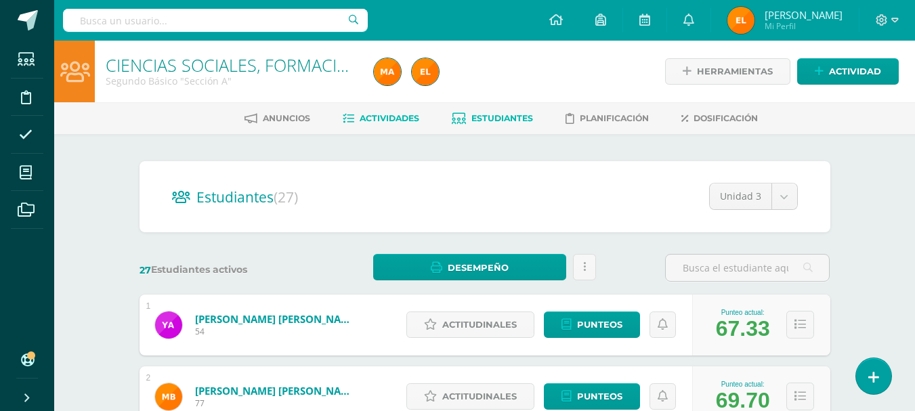
click at [389, 123] on span "Actividades" at bounding box center [390, 118] width 60 height 10
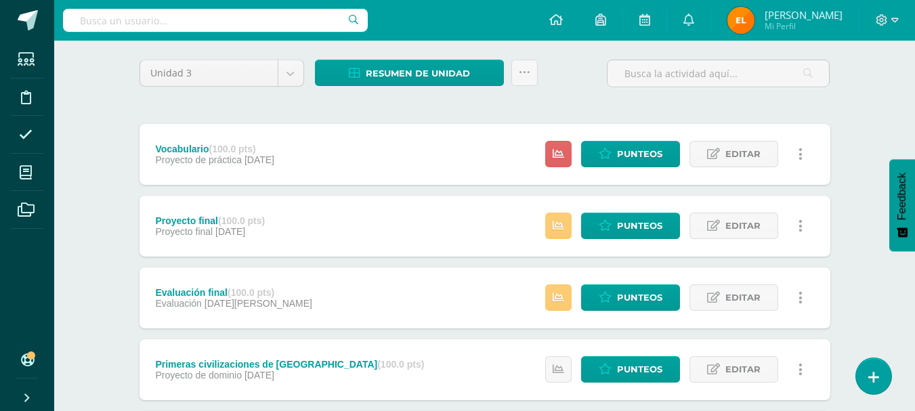
scroll to position [102, 0]
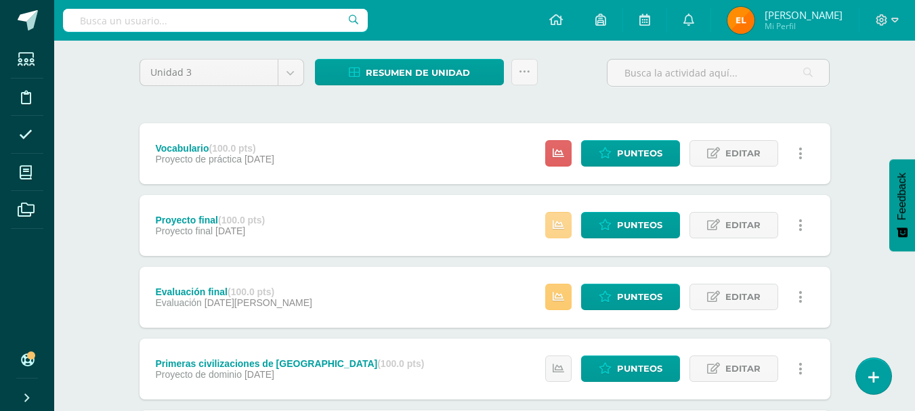
click at [560, 228] on icon at bounding box center [559, 226] width 12 height 12
click at [644, 229] on span "Punteos" at bounding box center [639, 225] width 45 height 25
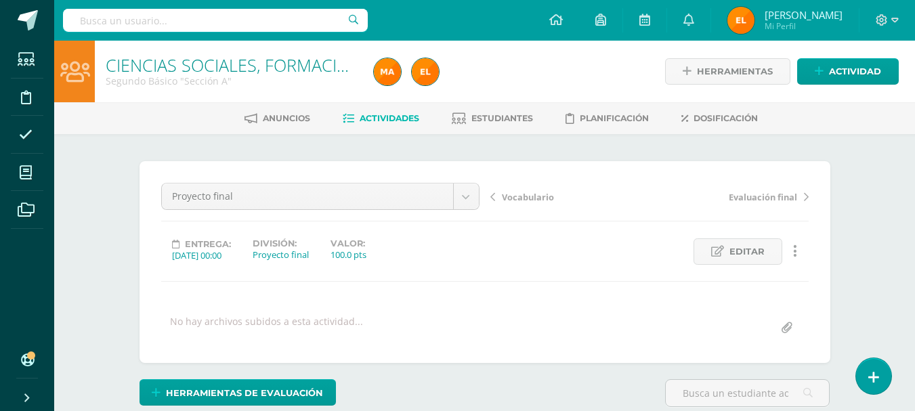
click at [363, 123] on span "Actividades" at bounding box center [390, 118] width 60 height 10
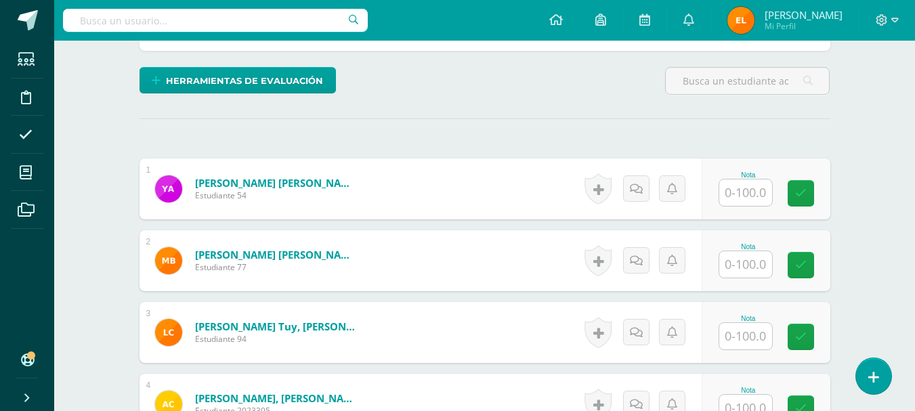
scroll to position [314, 0]
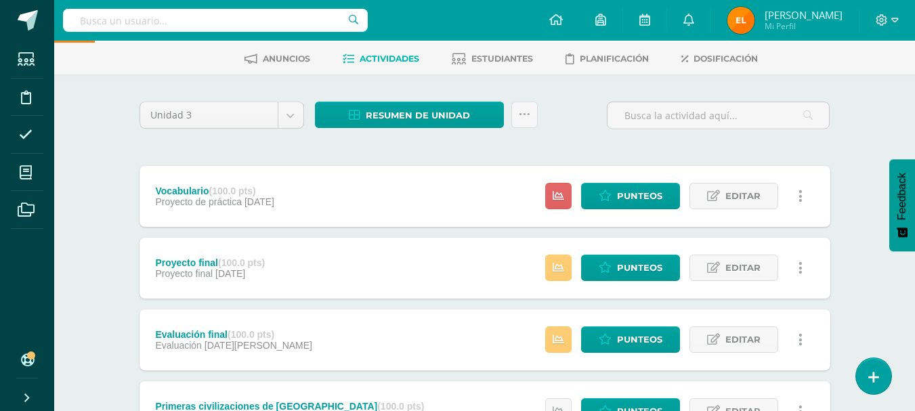
scroll to position [61, 0]
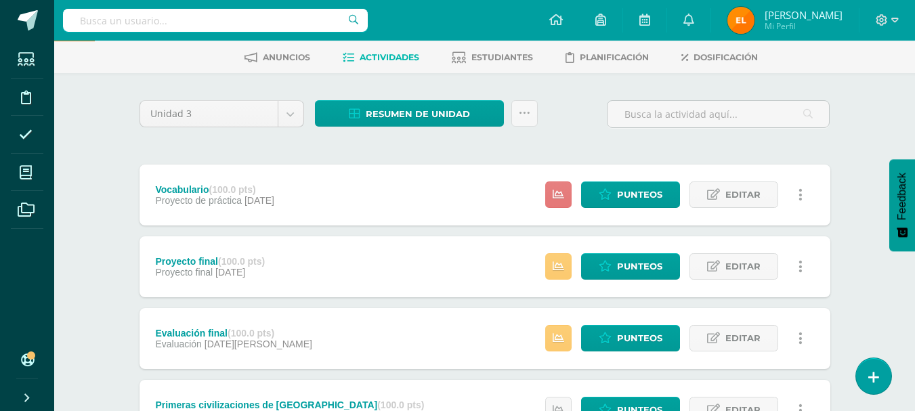
click at [561, 184] on link at bounding box center [558, 195] width 26 height 26
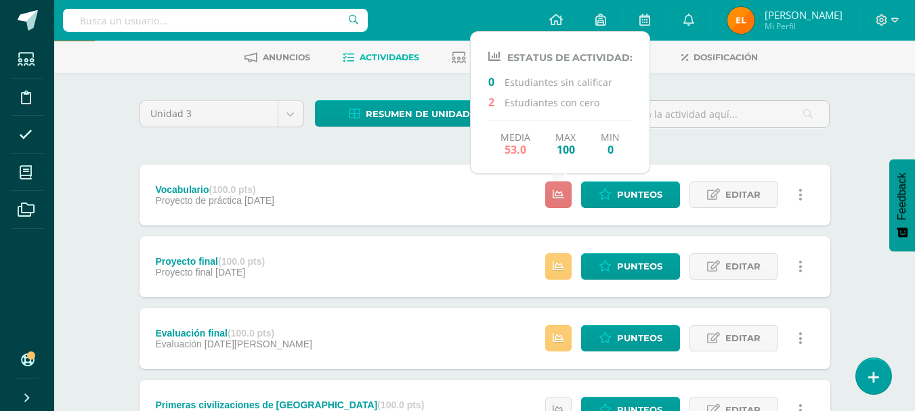
click at [561, 184] on link at bounding box center [558, 195] width 26 height 26
click at [562, 272] on icon at bounding box center [559, 267] width 12 height 12
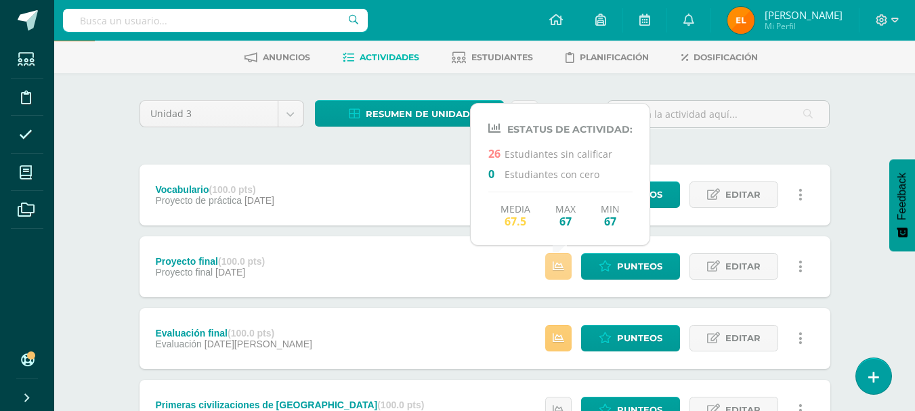
click at [562, 272] on icon at bounding box center [559, 267] width 12 height 12
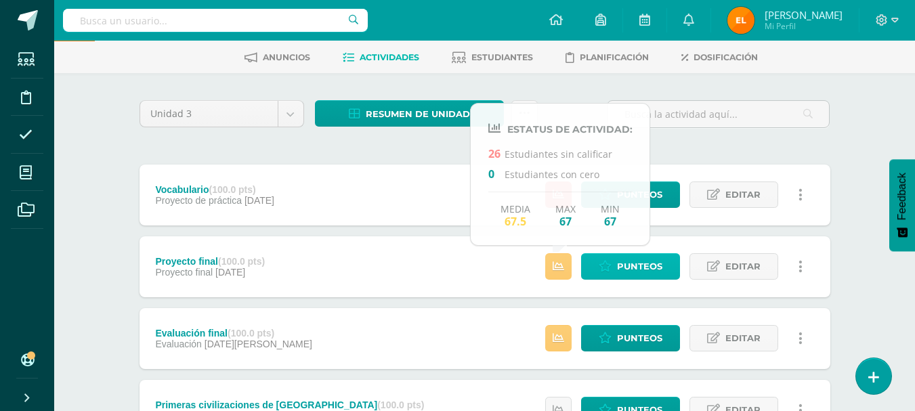
click at [640, 269] on span "Punteos" at bounding box center [639, 266] width 45 height 25
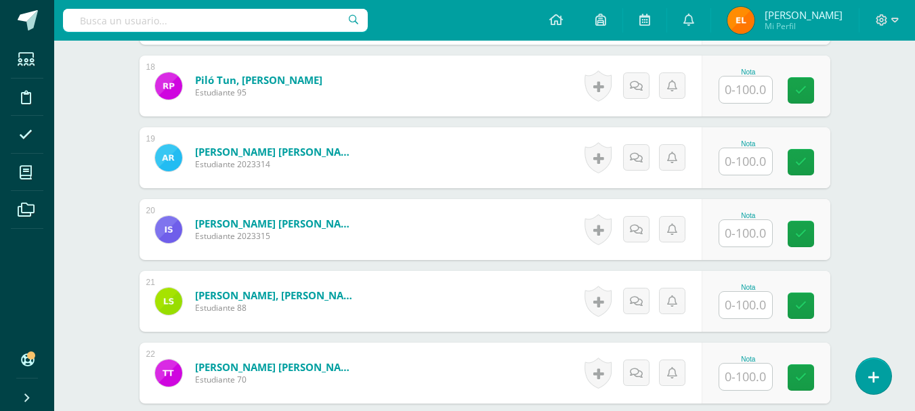
scroll to position [2143, 0]
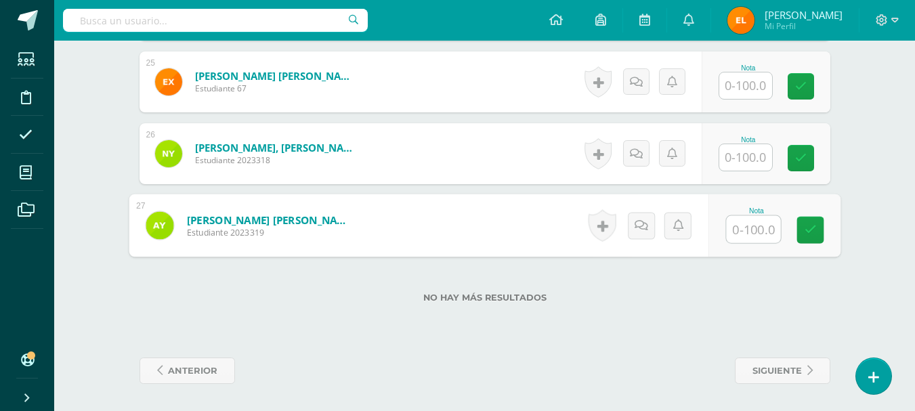
click at [742, 231] on input "text" at bounding box center [753, 229] width 54 height 27
type input "55"
click at [802, 224] on link at bounding box center [810, 230] width 27 height 27
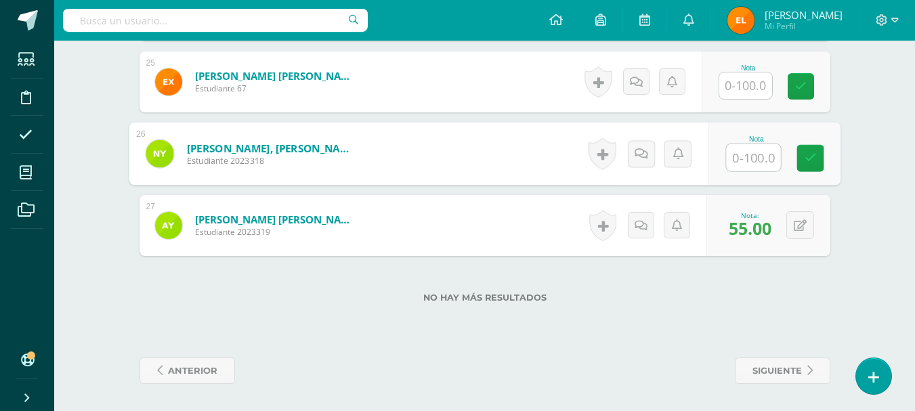
click at [738, 161] on input "text" at bounding box center [753, 157] width 54 height 27
type input "97.5"
click at [809, 156] on icon at bounding box center [810, 158] width 12 height 12
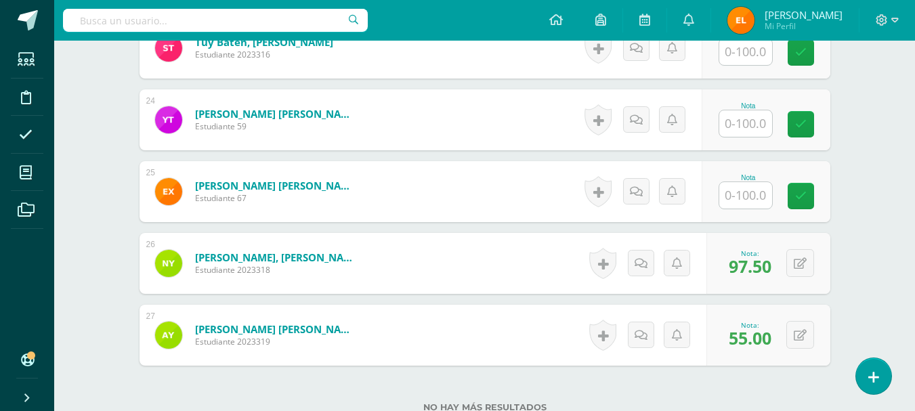
scroll to position [2033, 0]
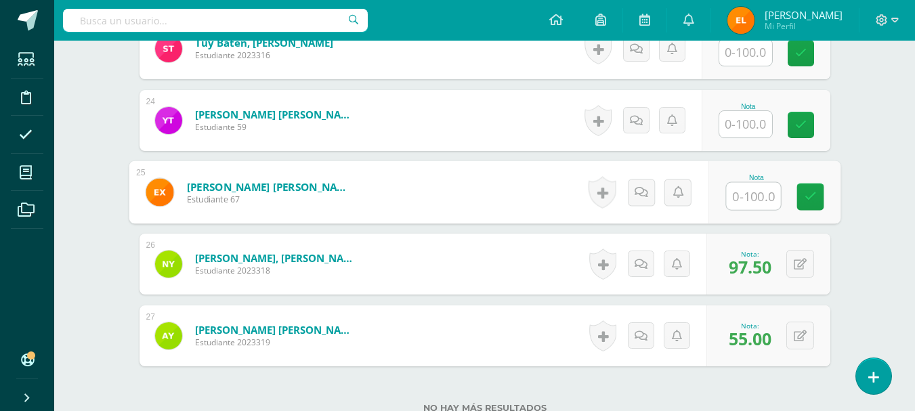
click at [742, 189] on input "text" at bounding box center [753, 196] width 54 height 27
type input "37.5"
click at [806, 201] on icon at bounding box center [810, 197] width 12 height 12
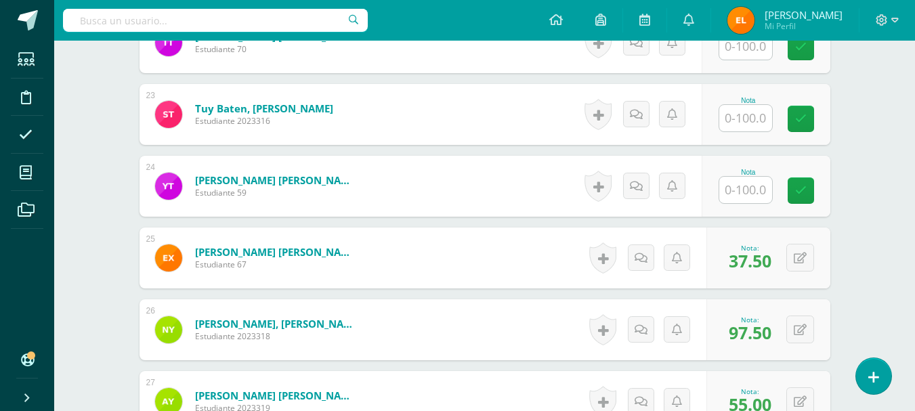
scroll to position [1966, 0]
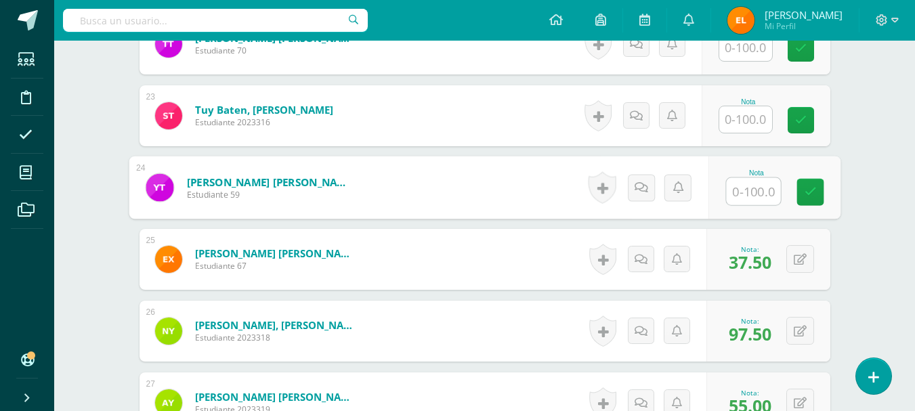
click at [742, 190] on input "text" at bounding box center [753, 191] width 54 height 27
type input "75"
click at [810, 192] on icon at bounding box center [810, 192] width 12 height 12
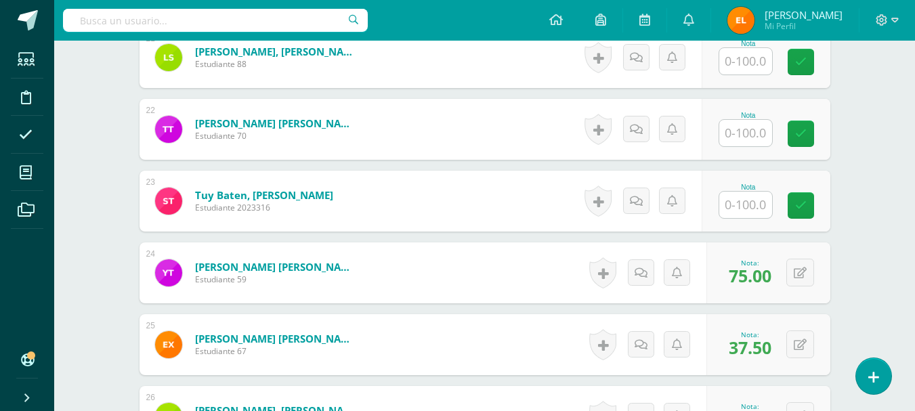
scroll to position [1879, 0]
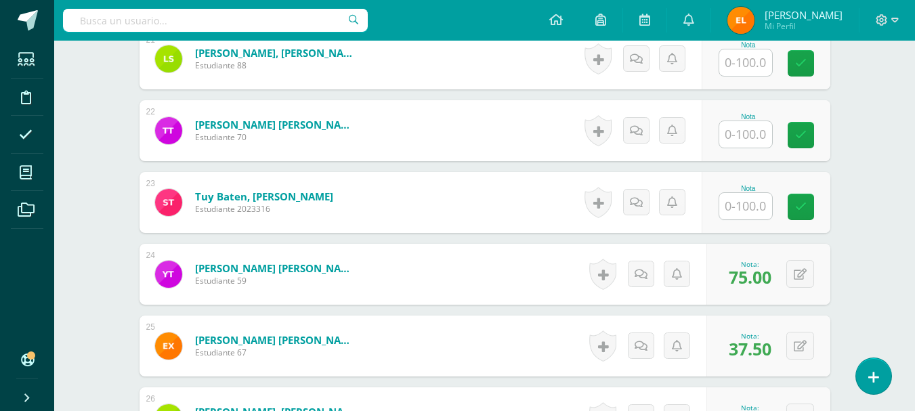
click at [745, 211] on input "text" at bounding box center [746, 206] width 53 height 26
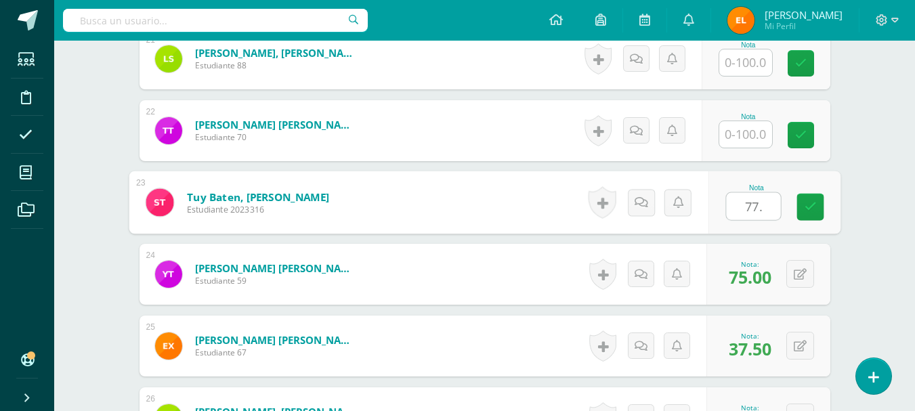
type input "77.5"
click at [814, 213] on link at bounding box center [810, 207] width 27 height 27
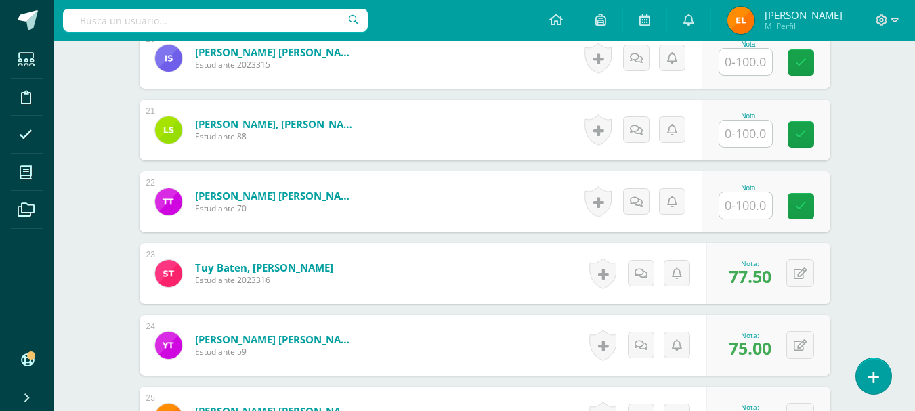
scroll to position [1807, 0]
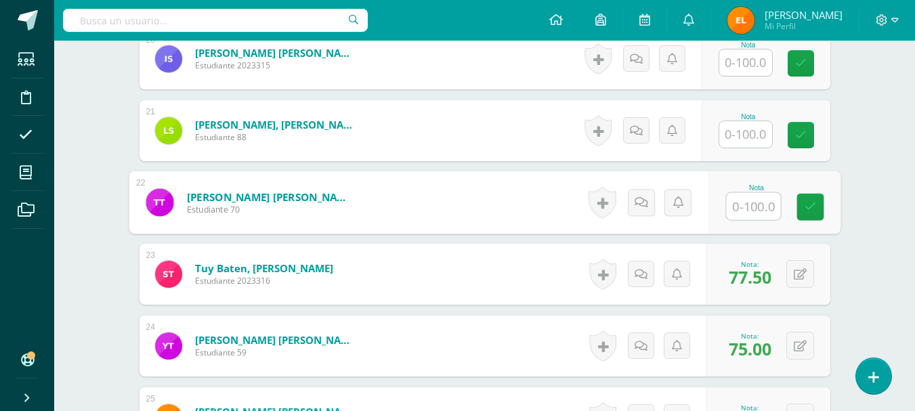
click at [739, 208] on input "text" at bounding box center [753, 206] width 54 height 27
type input "100"
click at [800, 213] on link at bounding box center [810, 207] width 27 height 27
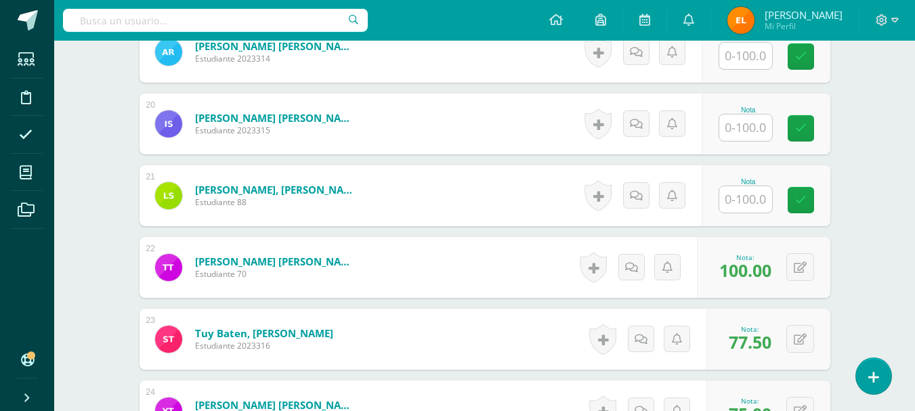
scroll to position [1741, 0]
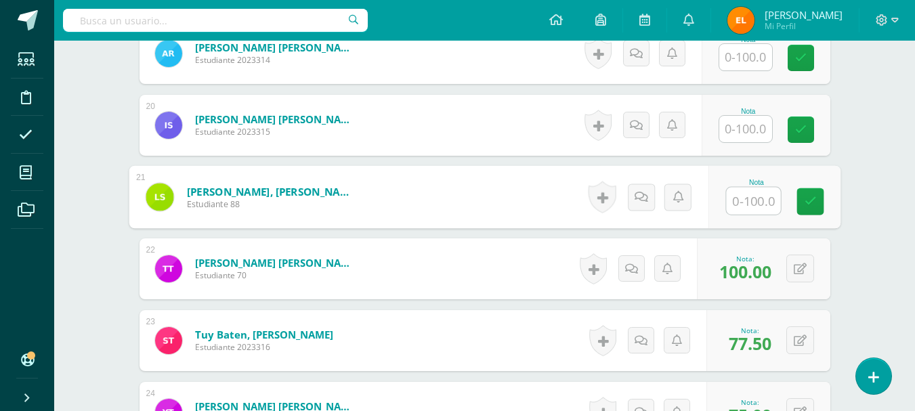
click at [743, 199] on input "text" at bounding box center [753, 201] width 54 height 27
type input "77.5"
click at [806, 201] on icon at bounding box center [810, 202] width 12 height 12
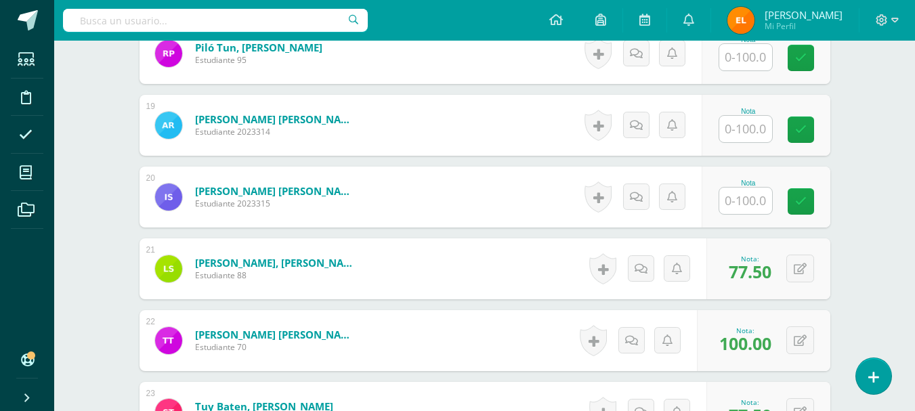
scroll to position [1665, 0]
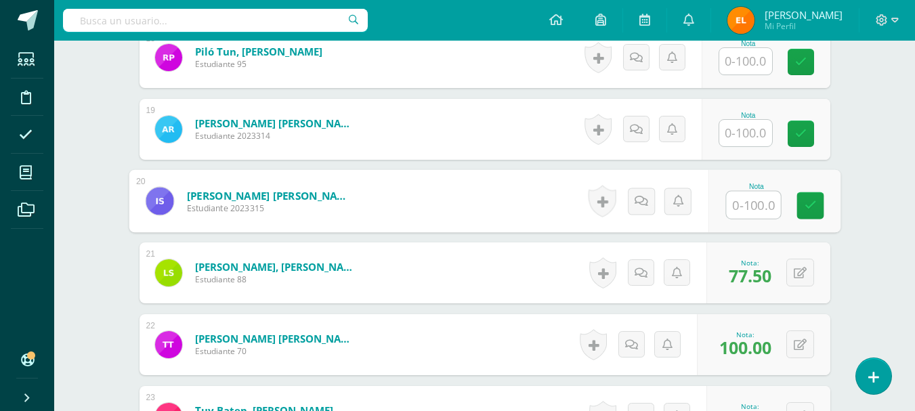
click at [730, 203] on input "text" at bounding box center [753, 205] width 54 height 27
type input "77.5"
click at [826, 209] on div "Nota 77.5" at bounding box center [774, 201] width 132 height 63
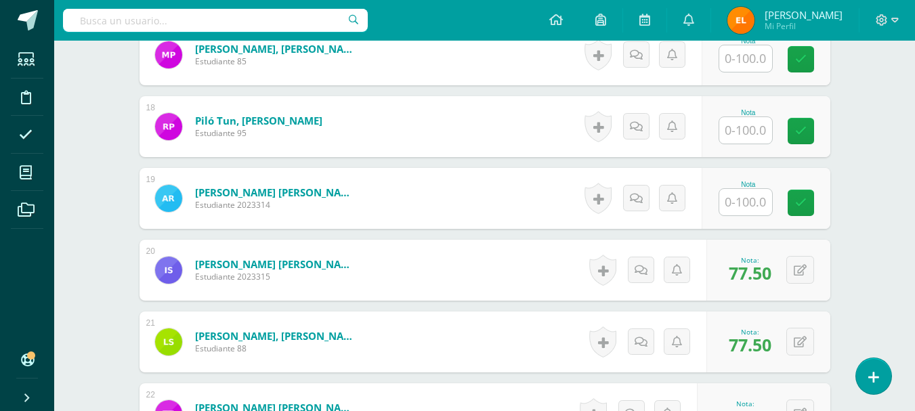
scroll to position [1595, 0]
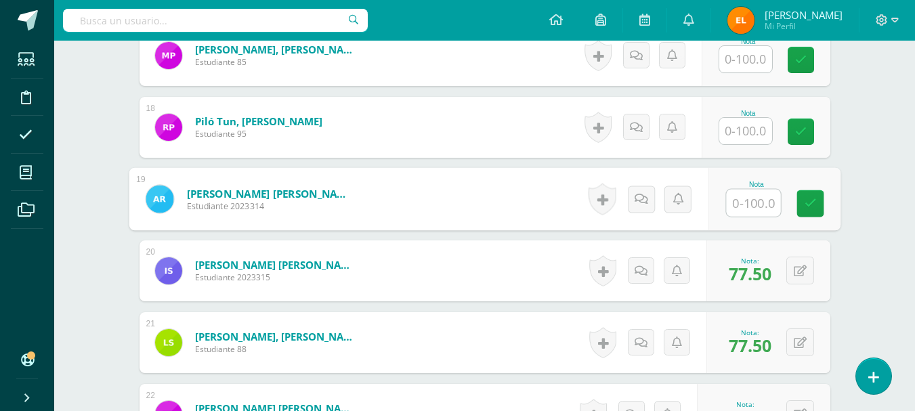
click at [736, 207] on input "text" at bounding box center [753, 203] width 54 height 27
type input "100"
click at [821, 203] on link at bounding box center [810, 203] width 27 height 27
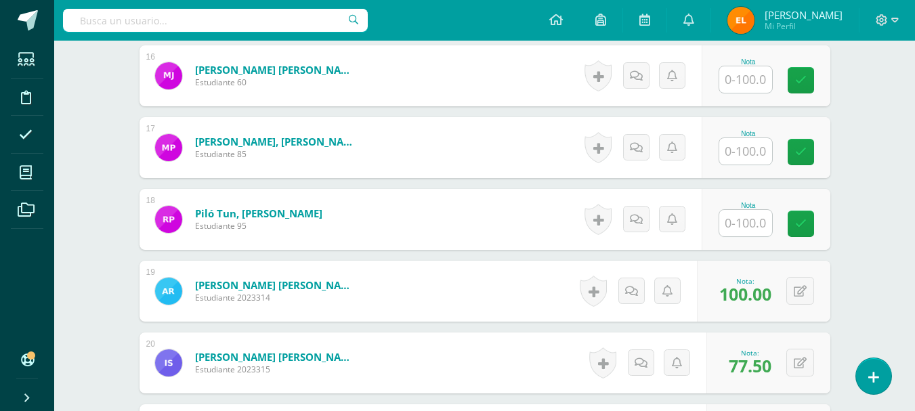
scroll to position [1502, 0]
click at [736, 223] on input "text" at bounding box center [746, 224] width 53 height 26
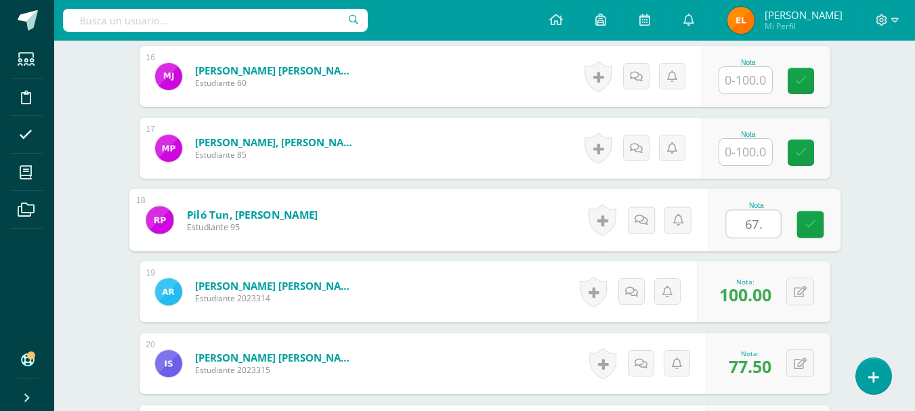
type input "67.5"
click at [814, 224] on icon at bounding box center [810, 225] width 12 height 12
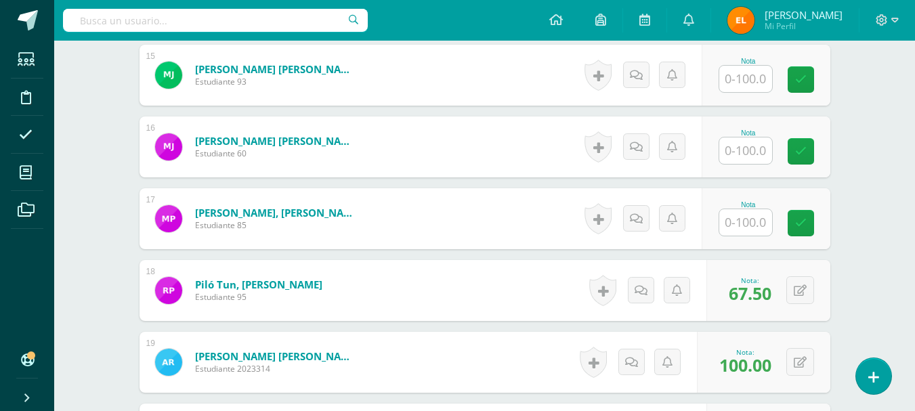
scroll to position [1430, 0]
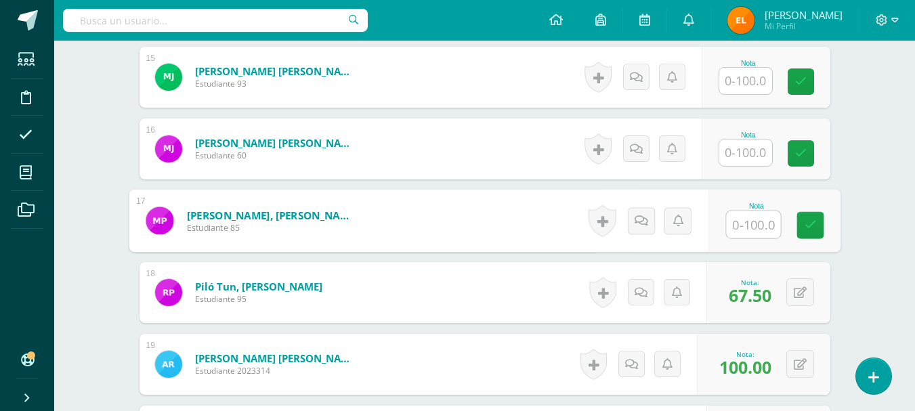
click at [747, 224] on input "text" at bounding box center [753, 224] width 54 height 27
type input "52.5"
click at [808, 227] on icon at bounding box center [810, 226] width 12 height 12
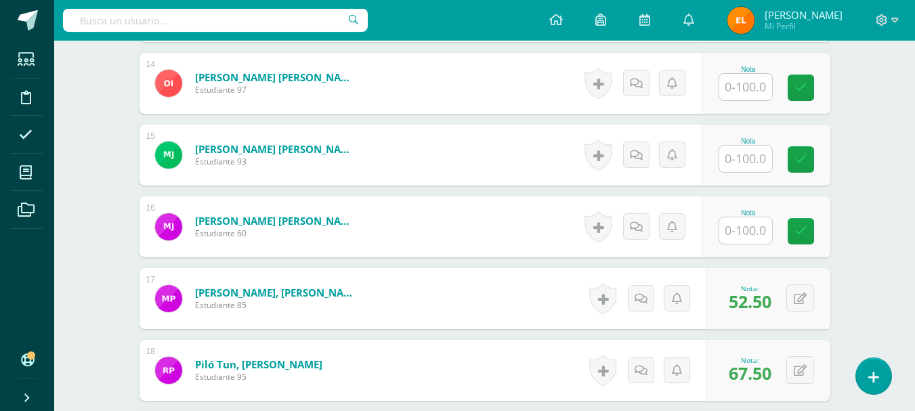
scroll to position [1351, 0]
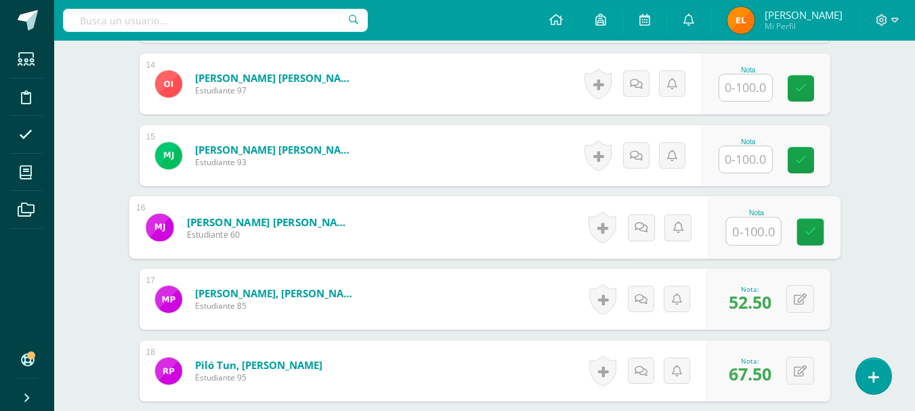
click at [746, 229] on input "text" at bounding box center [753, 231] width 54 height 27
type input "57.5"
click at [816, 234] on icon at bounding box center [810, 232] width 12 height 12
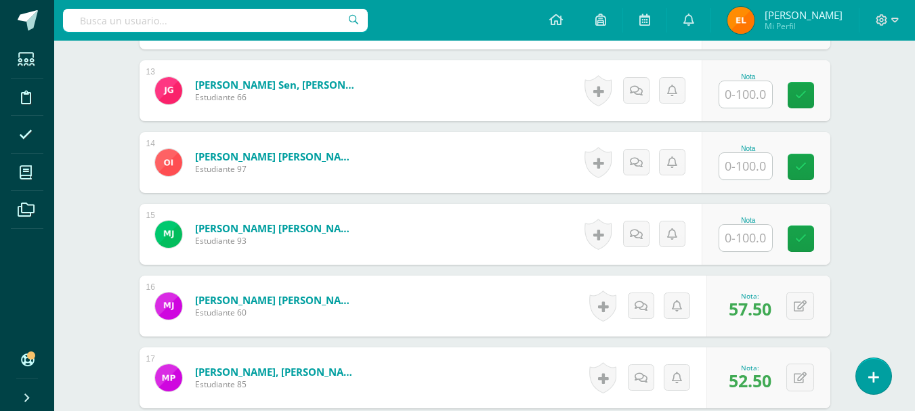
scroll to position [1269, 0]
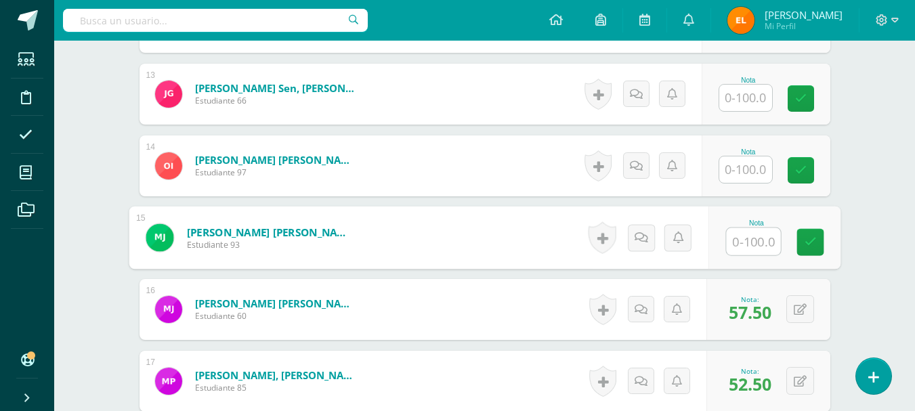
click at [740, 235] on input "text" at bounding box center [753, 241] width 54 height 27
type input "90"
click at [812, 245] on icon at bounding box center [810, 242] width 12 height 12
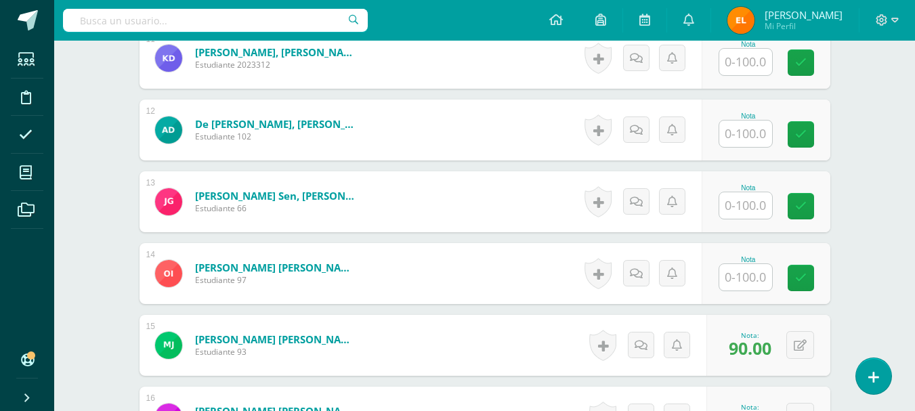
scroll to position [1161, 0]
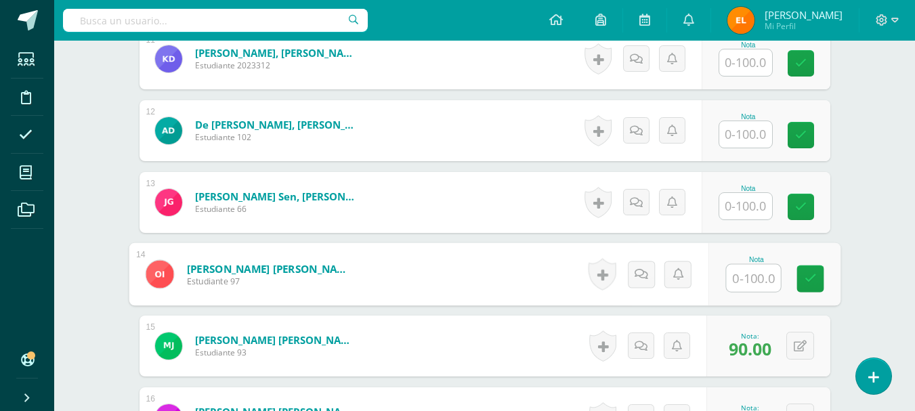
click at [739, 271] on input "text" at bounding box center [753, 278] width 54 height 27
type input "62.5"
click at [813, 277] on icon at bounding box center [810, 279] width 12 height 12
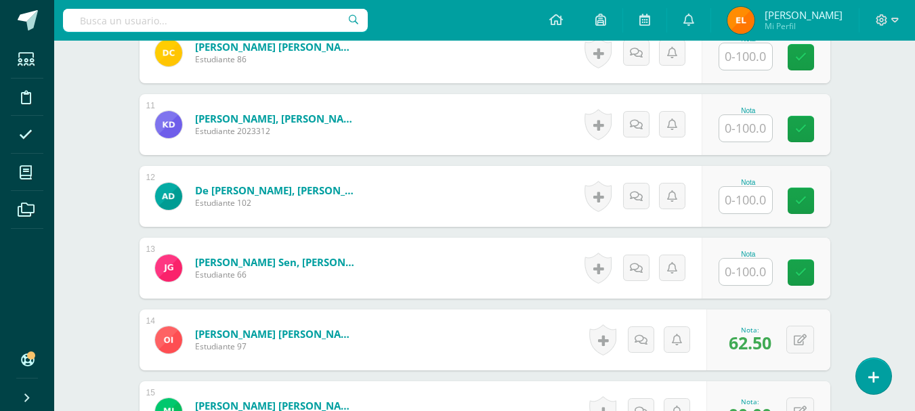
scroll to position [1094, 0]
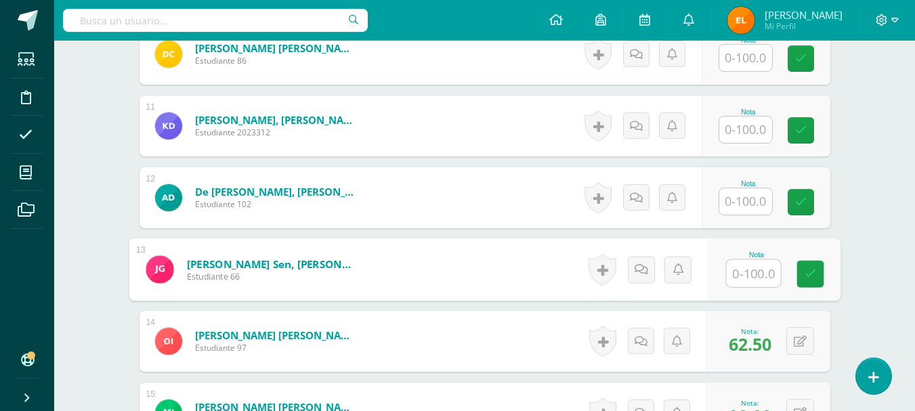
click at [739, 274] on input "text" at bounding box center [753, 273] width 54 height 27
type input "100"
click at [806, 283] on link at bounding box center [810, 274] width 27 height 27
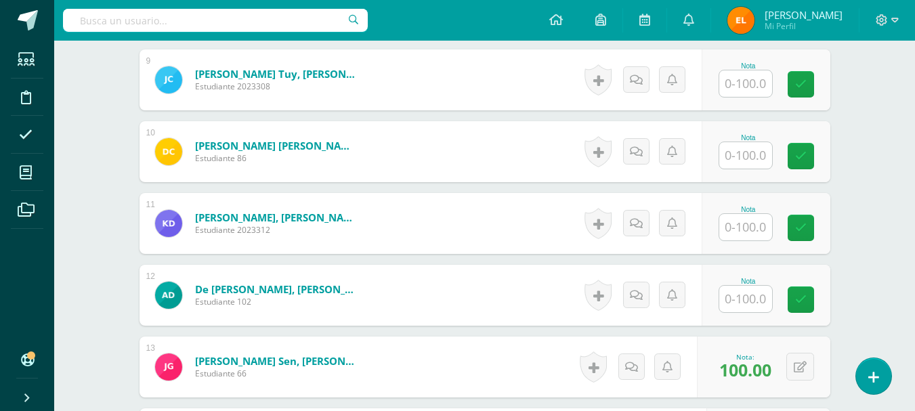
scroll to position [993, 0]
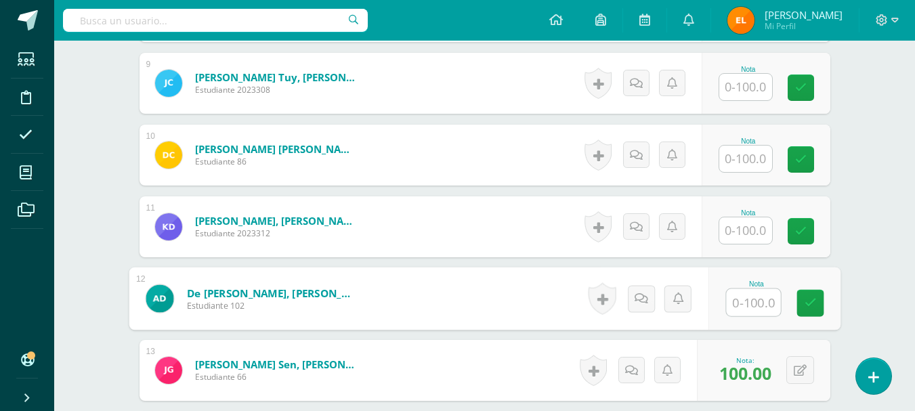
click at [748, 310] on input "text" at bounding box center [753, 302] width 54 height 27
type input "97.5"
click at [820, 303] on link at bounding box center [810, 303] width 27 height 27
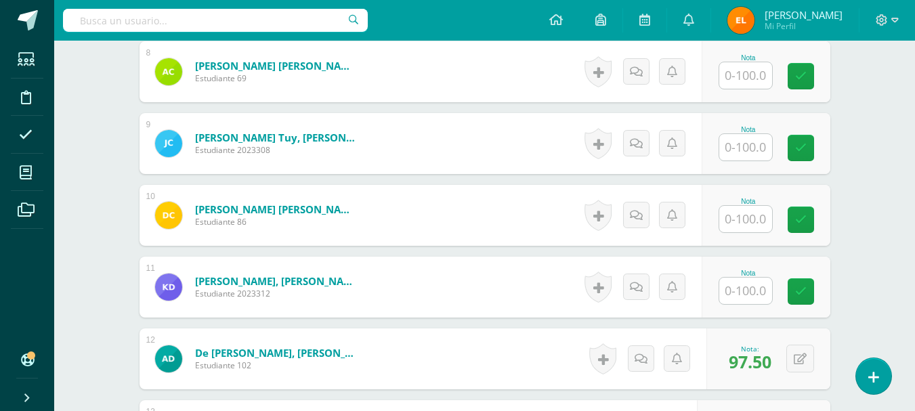
scroll to position [929, 0]
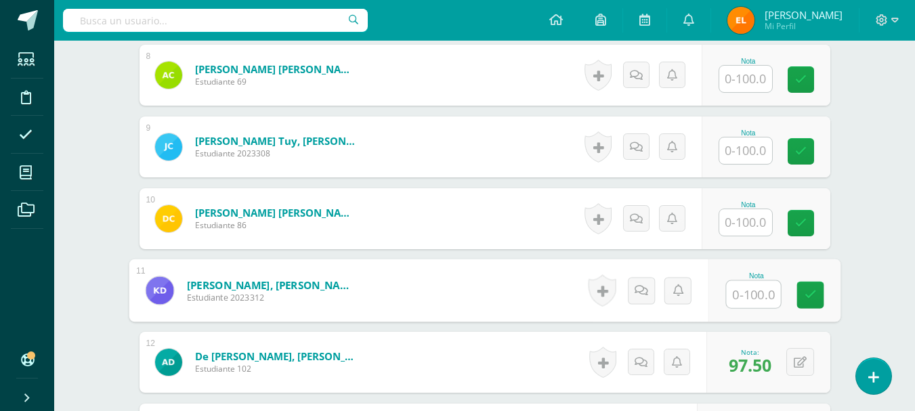
click at [727, 297] on input "text" at bounding box center [753, 294] width 54 height 27
type input "67.5"
click at [810, 301] on icon at bounding box center [810, 295] width 12 height 12
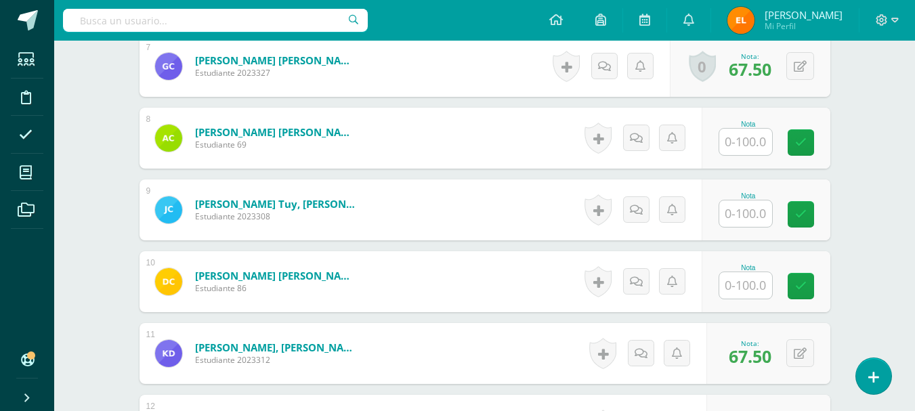
scroll to position [865, 0]
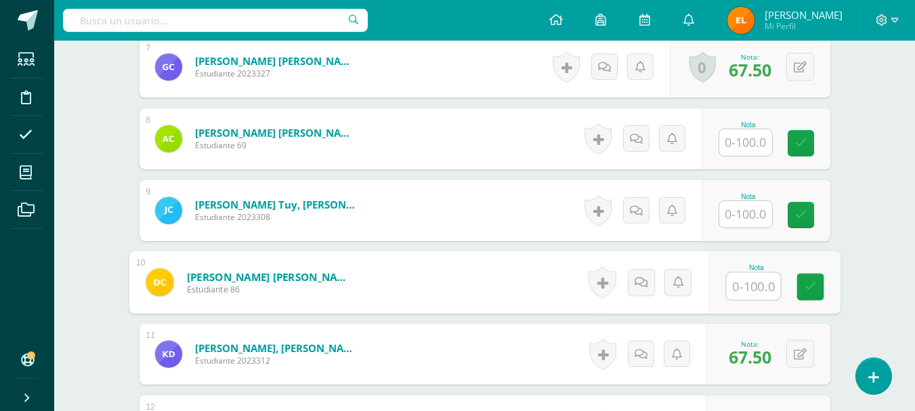
click at [736, 280] on input "text" at bounding box center [753, 286] width 54 height 27
type input "65"
click at [809, 288] on icon at bounding box center [810, 287] width 12 height 12
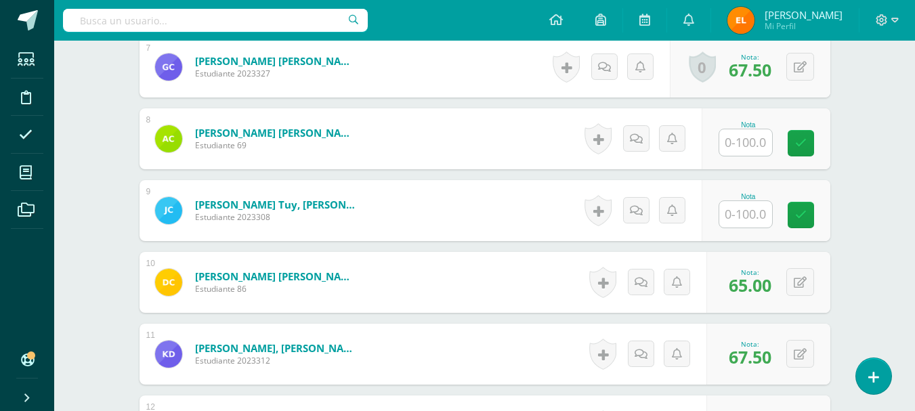
scroll to position [792, 0]
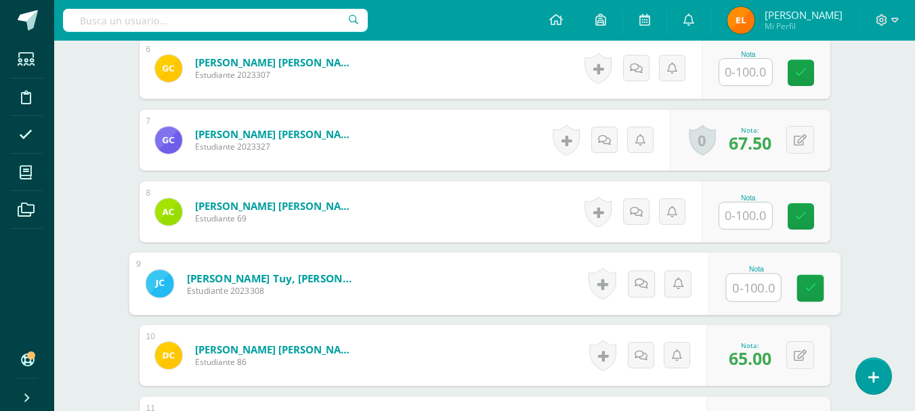
click at [745, 293] on input "text" at bounding box center [753, 287] width 54 height 27
type input "80"
click at [811, 288] on icon at bounding box center [810, 289] width 12 height 12
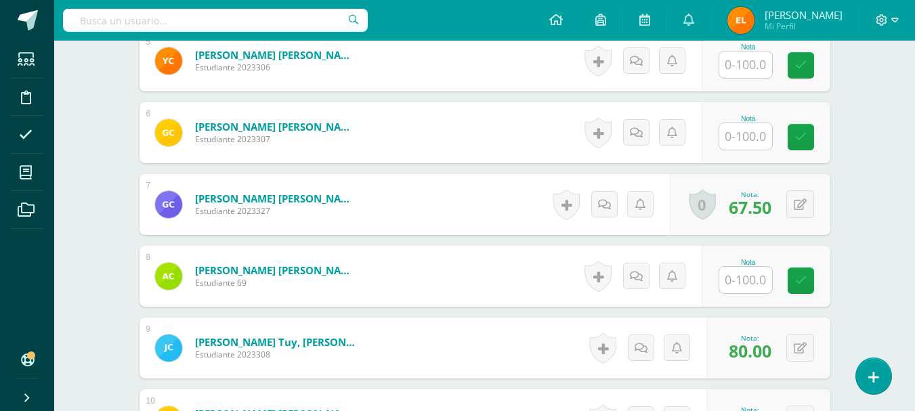
scroll to position [726, 0]
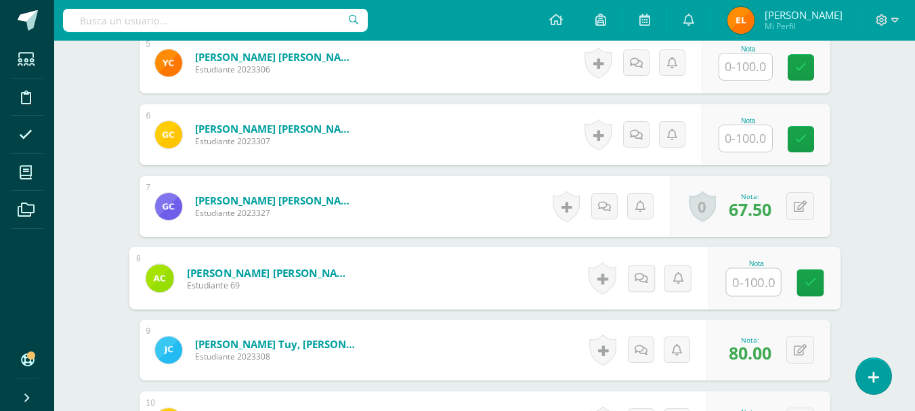
click at [741, 280] on input "text" at bounding box center [753, 282] width 54 height 27
type input "55"
click at [806, 278] on icon at bounding box center [810, 283] width 12 height 12
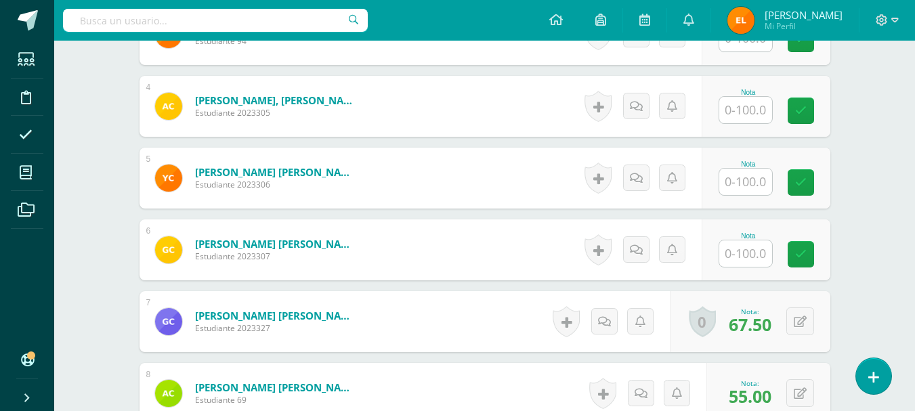
scroll to position [610, 0]
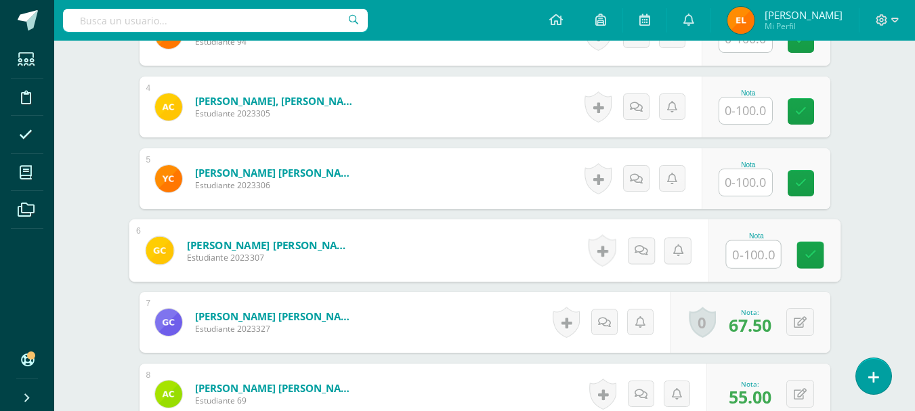
click at [736, 262] on input "text" at bounding box center [753, 254] width 54 height 27
type input "67.5"
click at [818, 249] on link at bounding box center [810, 255] width 27 height 27
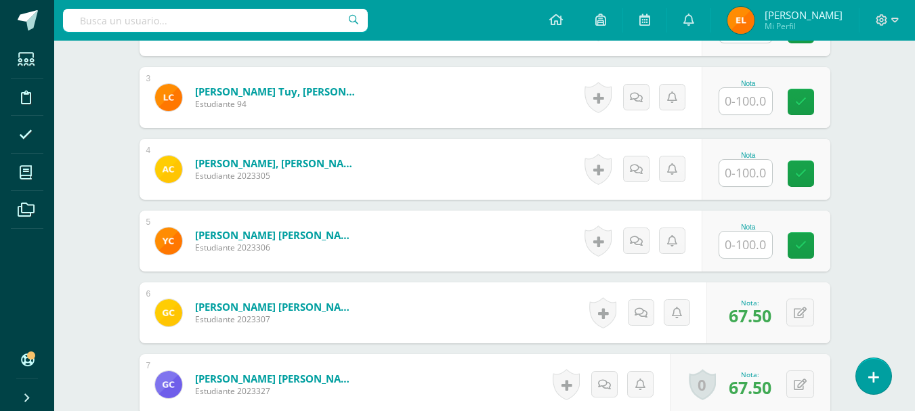
scroll to position [547, 0]
click at [745, 251] on input "text" at bounding box center [746, 245] width 53 height 26
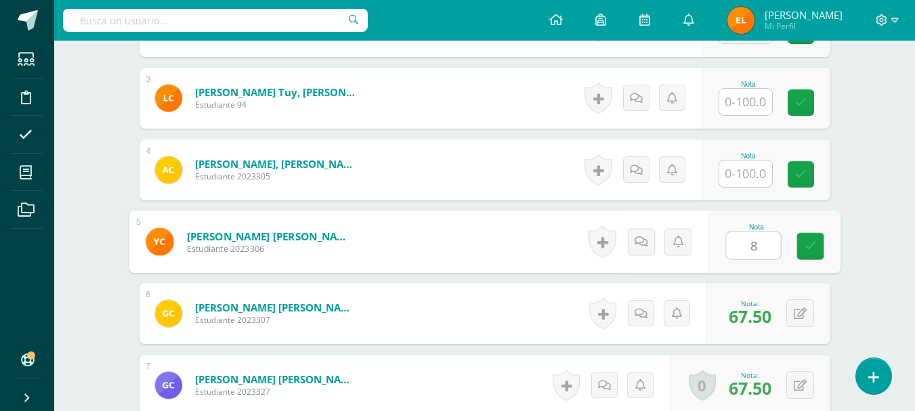
type input "85"
click at [803, 249] on link at bounding box center [810, 246] width 27 height 27
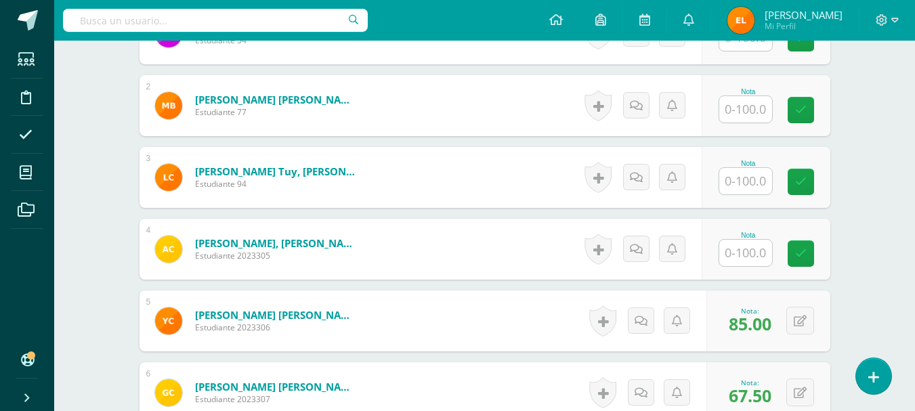
scroll to position [467, 0]
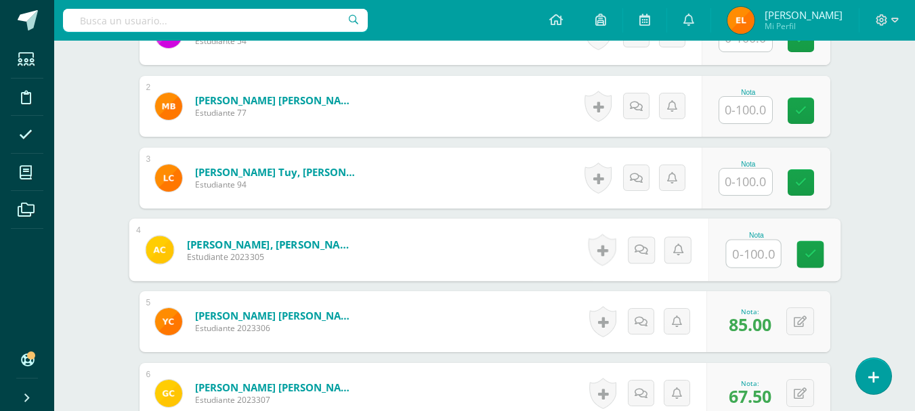
click at [741, 249] on input "text" at bounding box center [753, 254] width 54 height 27
type input "67.5"
click at [741, 249] on input "67.5" at bounding box center [753, 254] width 54 height 27
click at [818, 252] on link at bounding box center [810, 254] width 27 height 27
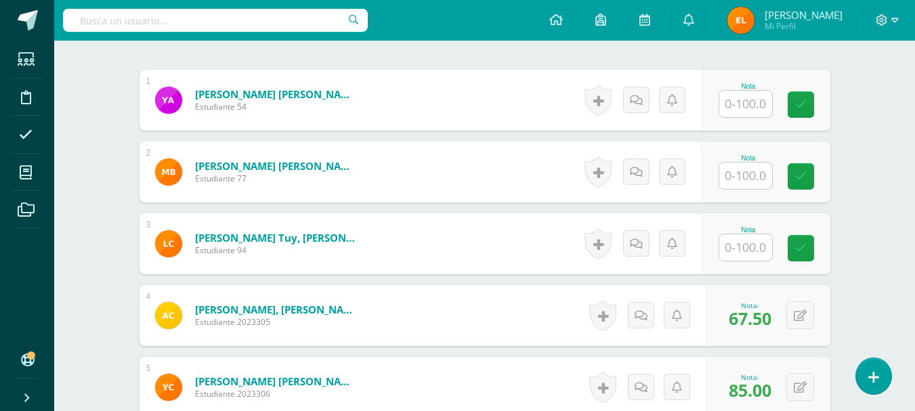
scroll to position [400, 0]
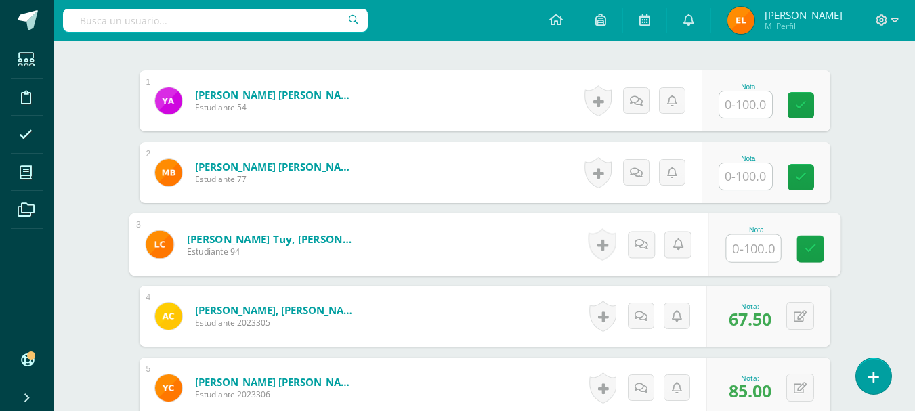
click at [736, 244] on input "text" at bounding box center [753, 248] width 54 height 27
type input "62.5"
click at [814, 245] on icon at bounding box center [810, 249] width 12 height 12
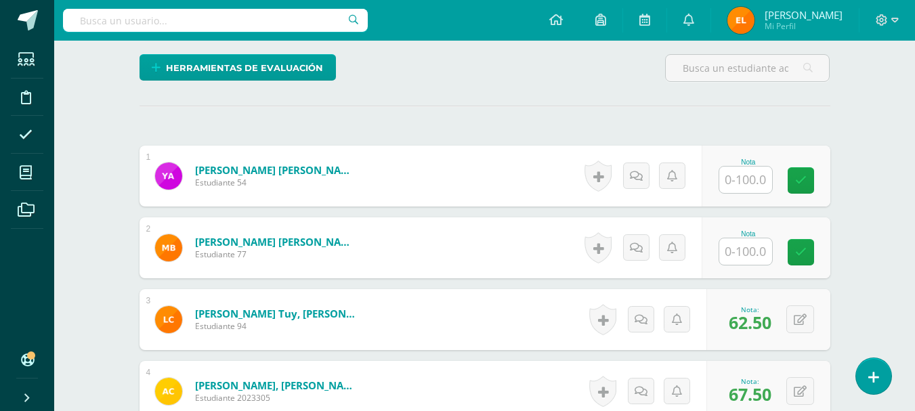
scroll to position [324, 0]
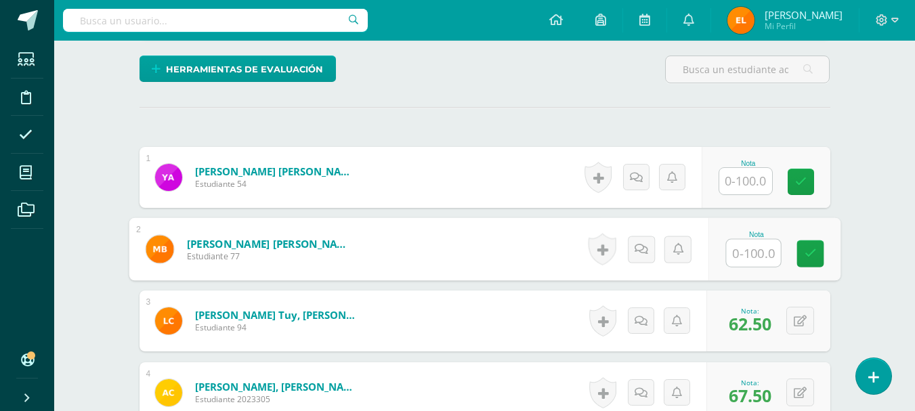
click at [736, 251] on input "text" at bounding box center [753, 253] width 54 height 27
type input "60"
click at [814, 248] on icon at bounding box center [810, 254] width 12 height 12
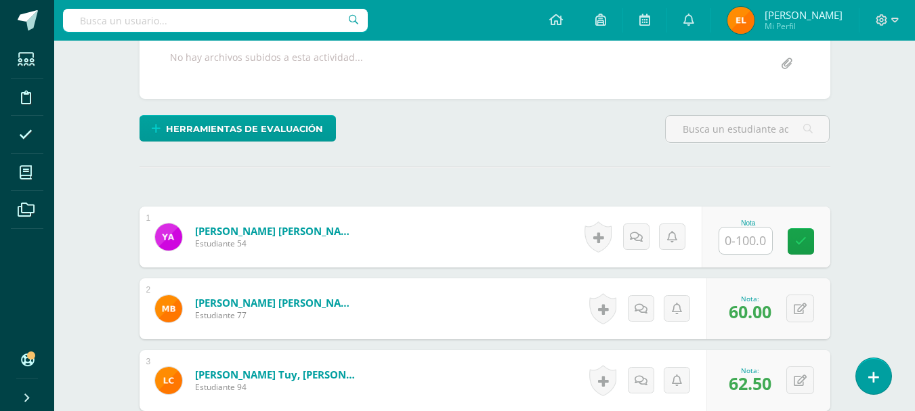
scroll to position [264, 0]
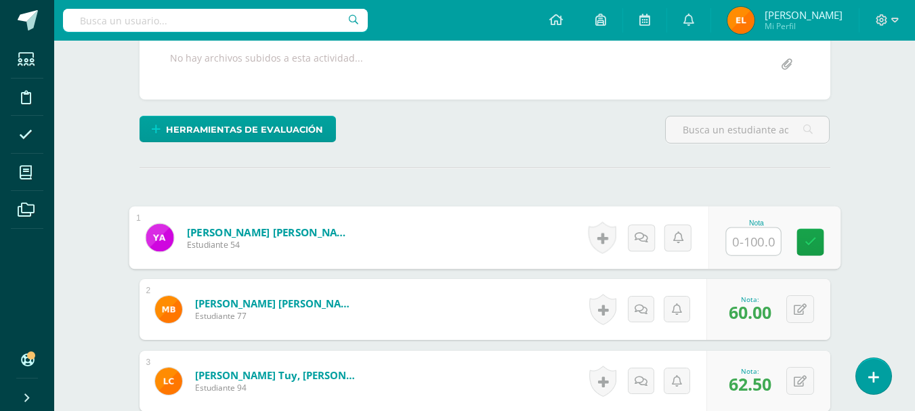
click at [739, 247] on input "text" at bounding box center [753, 241] width 54 height 27
type input "75"
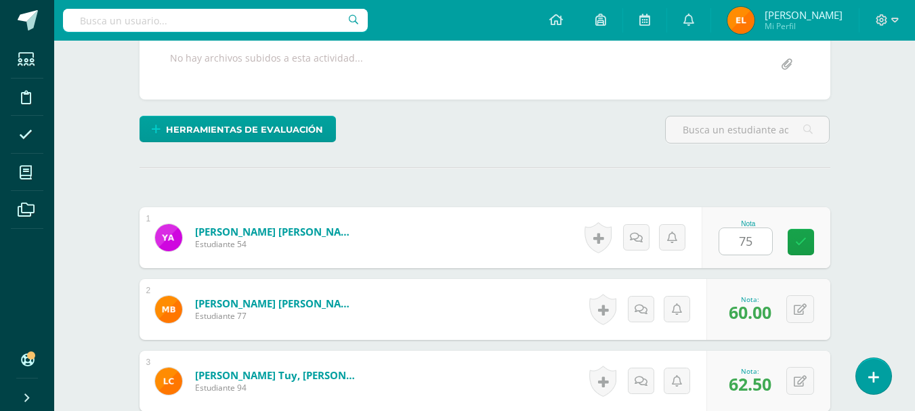
click at [795, 245] on div "Nota 75" at bounding box center [766, 237] width 129 height 61
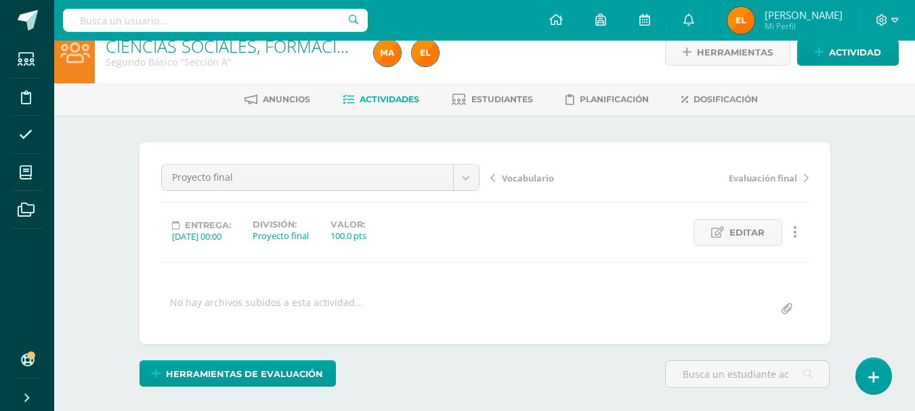
scroll to position [0, 0]
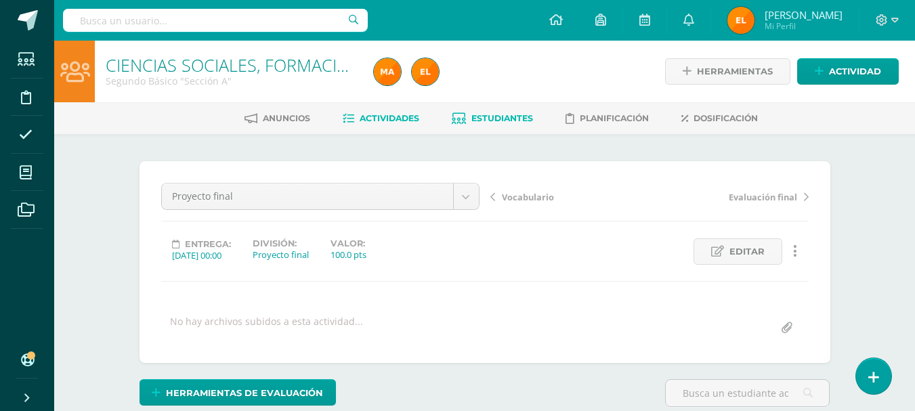
click at [496, 118] on span "Estudiantes" at bounding box center [503, 118] width 62 height 10
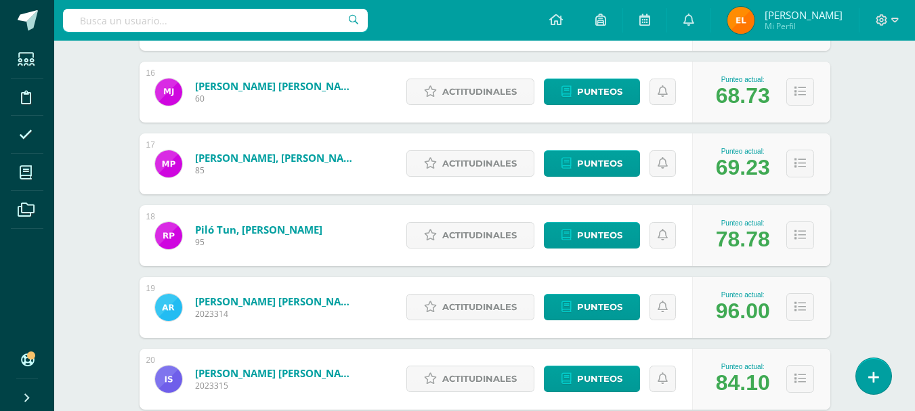
scroll to position [1352, 0]
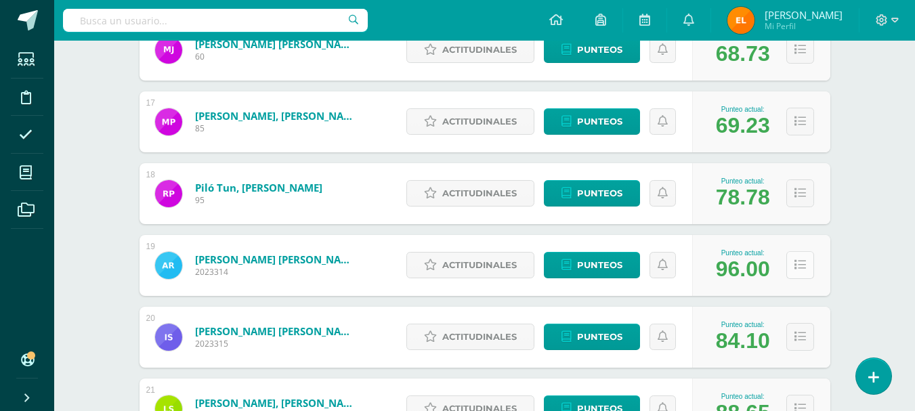
click at [796, 262] on icon at bounding box center [801, 265] width 12 height 12
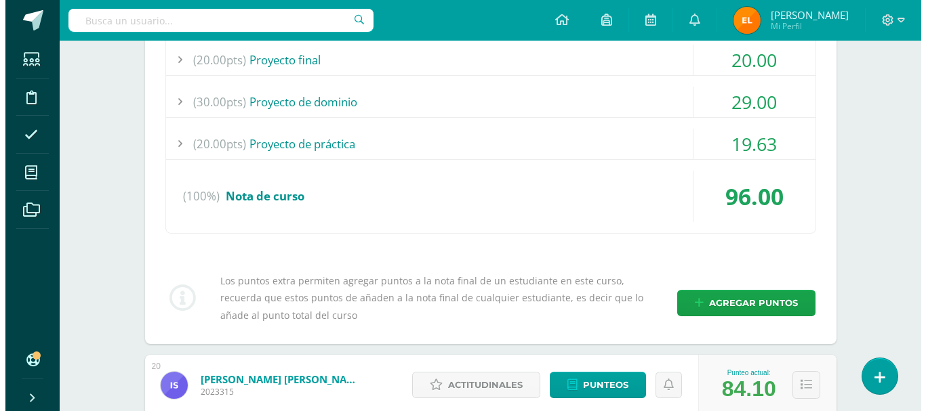
scroll to position [1661, 0]
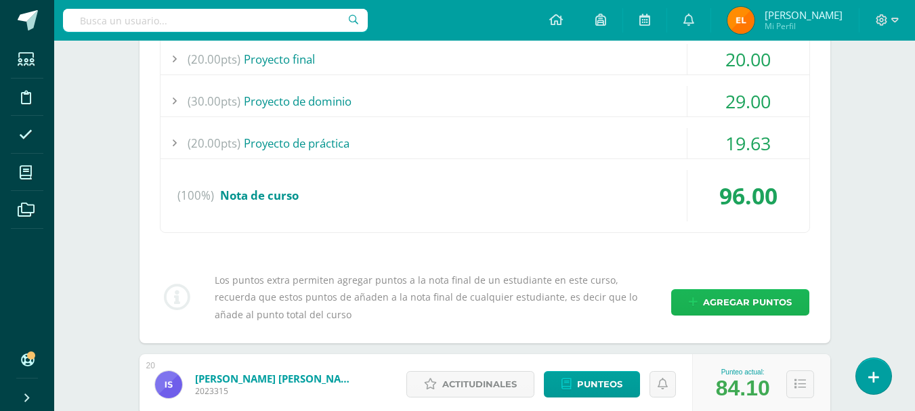
click at [746, 295] on span "Agregar puntos" at bounding box center [747, 302] width 89 height 25
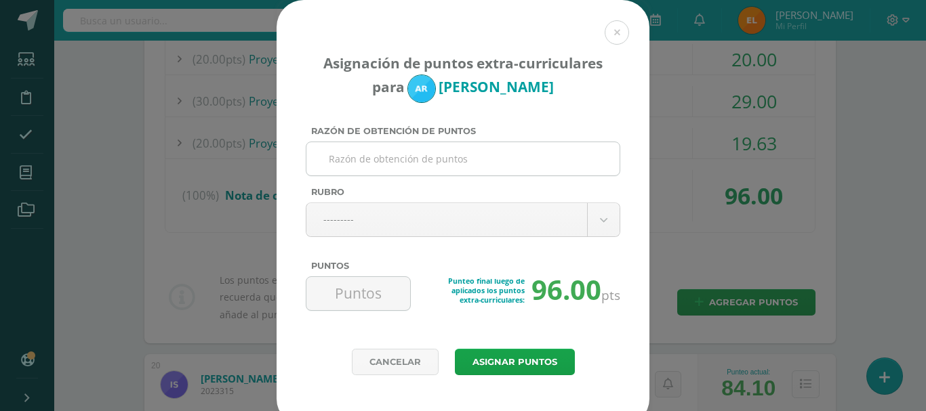
type input "A"
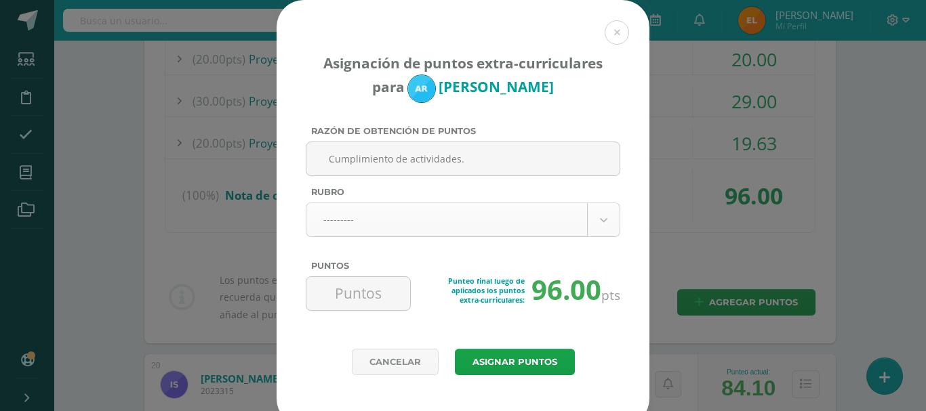
type input "Cumplimiento de actividades."
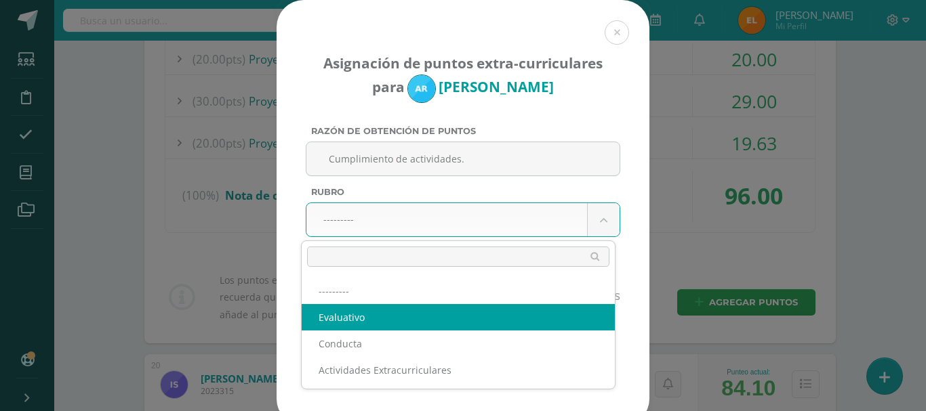
select select "1"
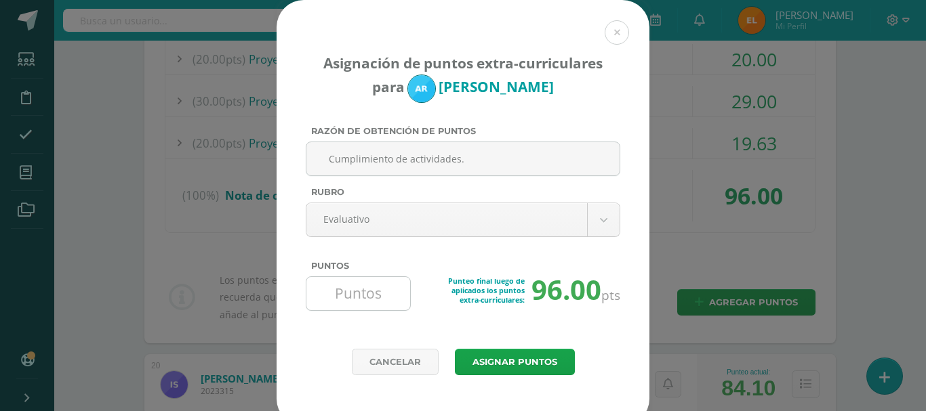
click at [346, 299] on input "Puntos" at bounding box center [358, 293] width 93 height 33
type input "4"
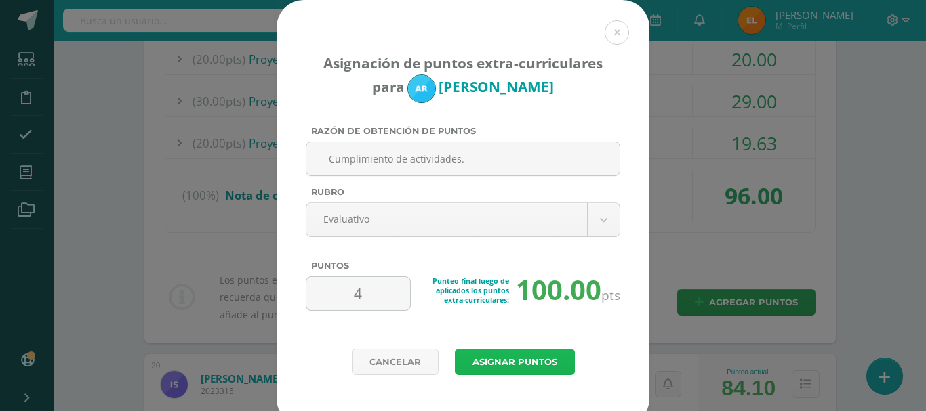
click at [497, 362] on button "Asignar puntos" at bounding box center [515, 362] width 120 height 26
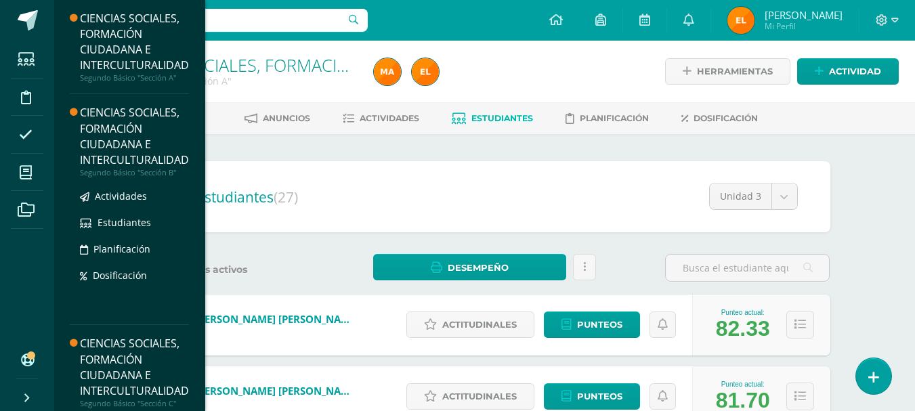
click at [127, 136] on div "CIENCIAS SOCIALES, FORMACIÓN CIUDADANA E INTERCULTURALIDAD" at bounding box center [134, 136] width 109 height 62
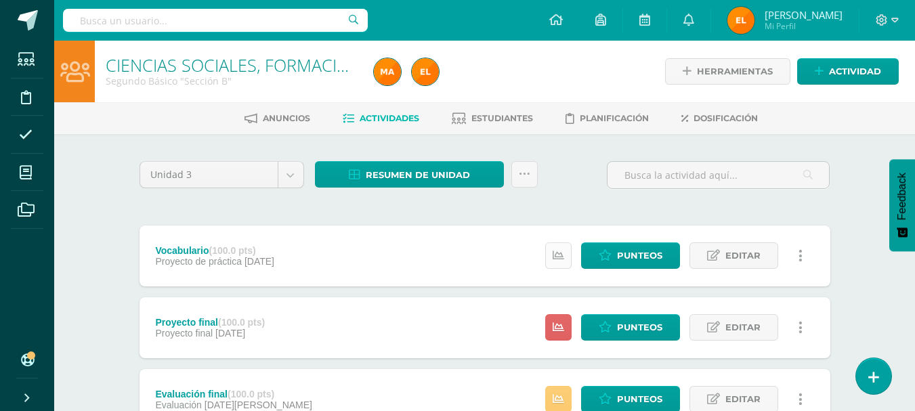
click at [556, 250] on icon at bounding box center [559, 256] width 12 height 12
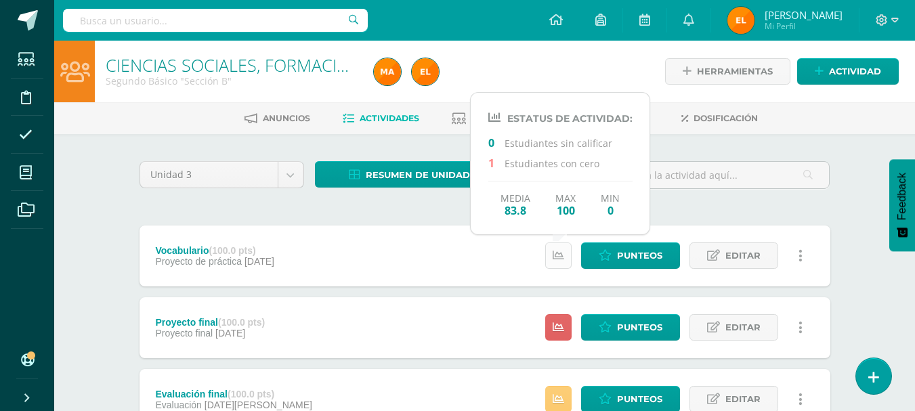
click at [556, 250] on icon at bounding box center [559, 256] width 12 height 12
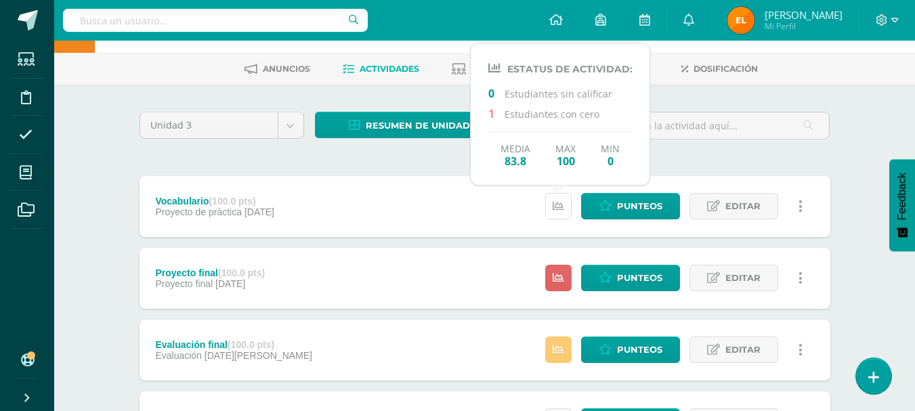
scroll to position [66, 0]
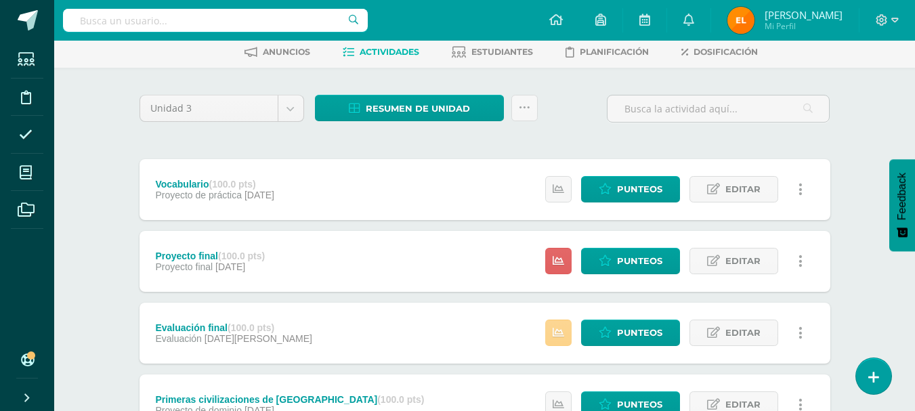
click at [562, 333] on icon at bounding box center [559, 333] width 12 height 12
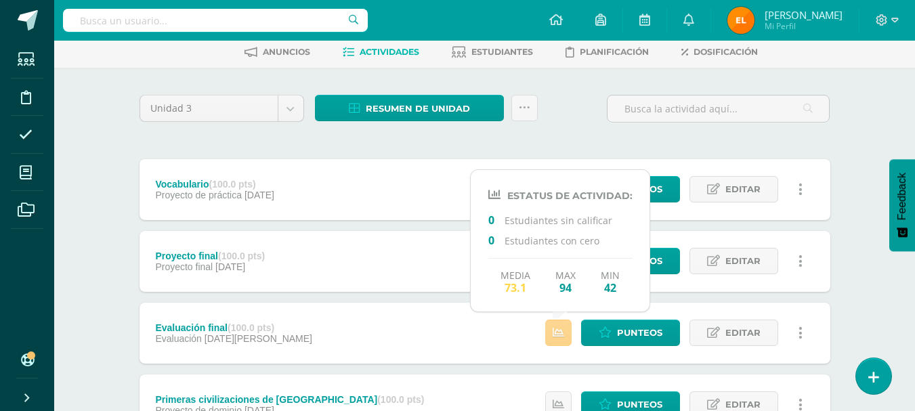
click at [562, 333] on icon at bounding box center [559, 333] width 12 height 12
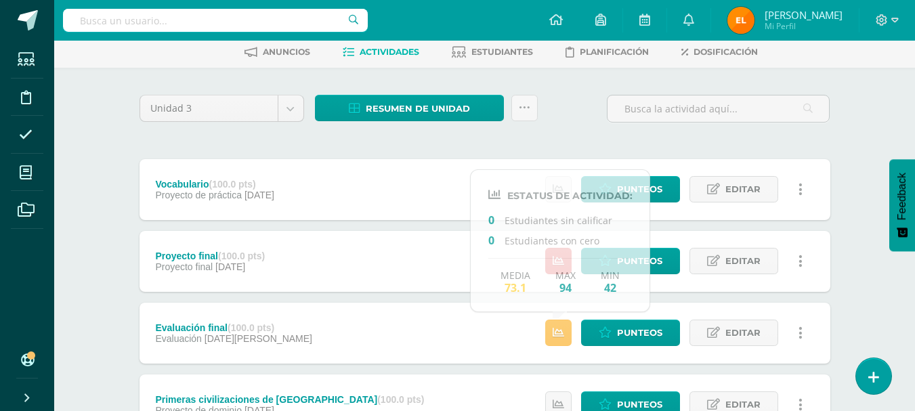
click at [389, 253] on div "Proyecto final (100.0 pts) Proyecto final 31 de Julio Estatus de Actividad: 28 …" at bounding box center [485, 261] width 691 height 61
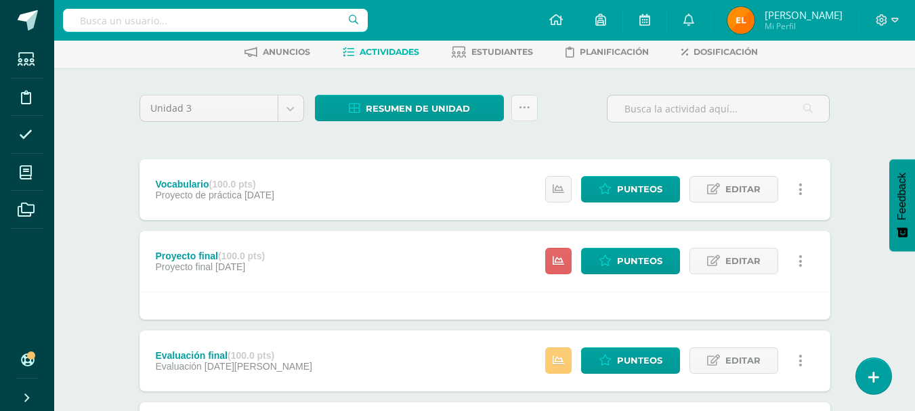
scroll to position [0, 0]
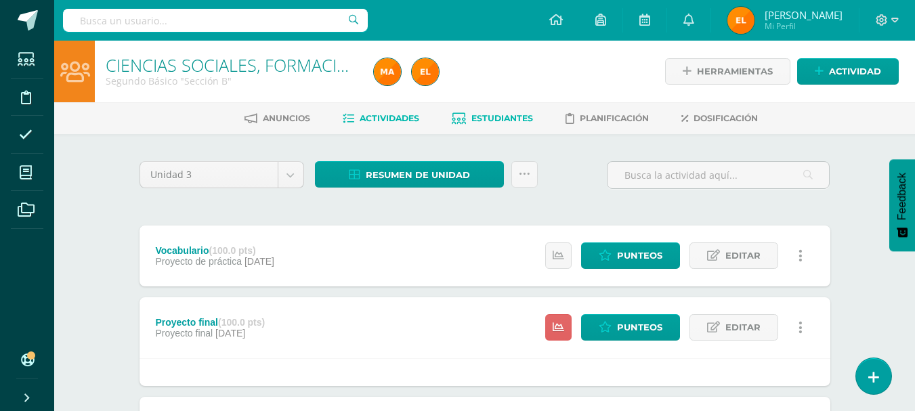
click at [486, 124] on link "Estudiantes" at bounding box center [492, 119] width 81 height 22
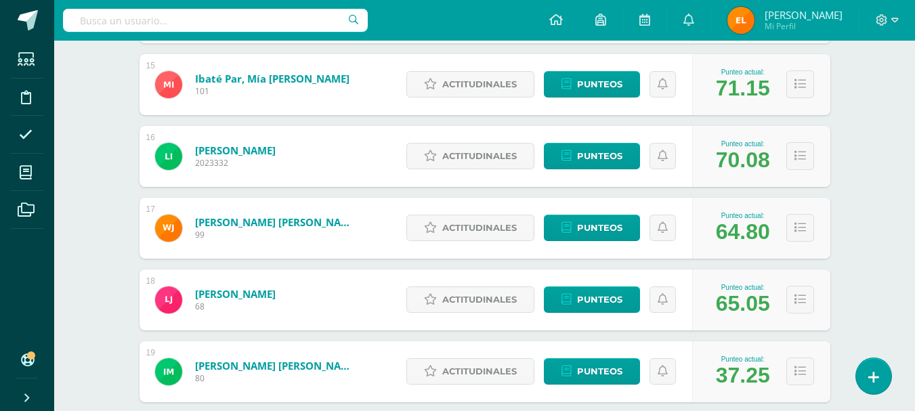
scroll to position [1227, 0]
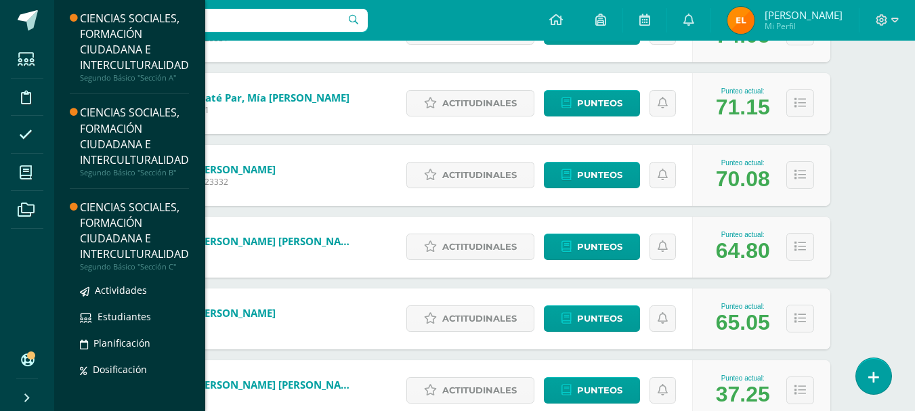
click at [133, 214] on div "CIENCIAS SOCIALES, FORMACIÓN CIUDADANA E INTERCULTURALIDAD" at bounding box center [134, 231] width 109 height 62
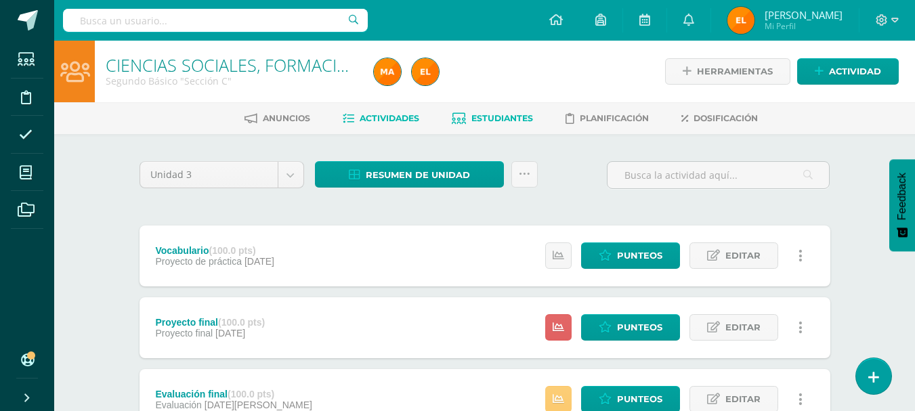
click at [482, 111] on link "Estudiantes" at bounding box center [492, 119] width 81 height 22
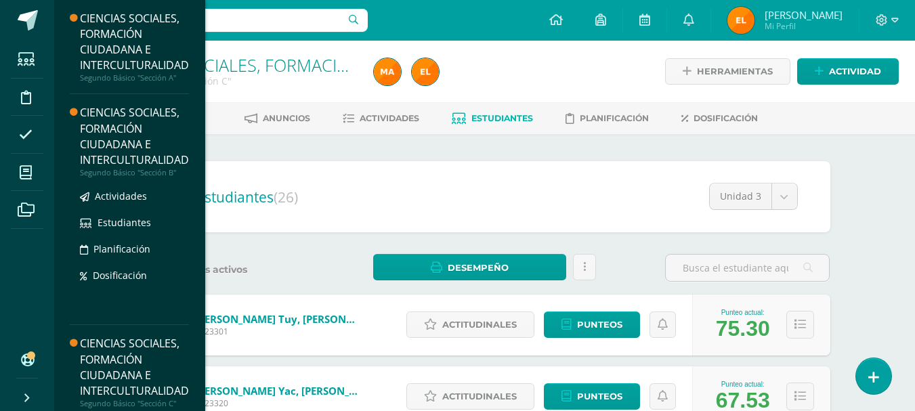
click at [104, 146] on div "CIENCIAS SOCIALES, FORMACIÓN CIUDADANA E INTERCULTURALIDAD" at bounding box center [134, 136] width 109 height 62
